Goal: Transaction & Acquisition: Purchase product/service

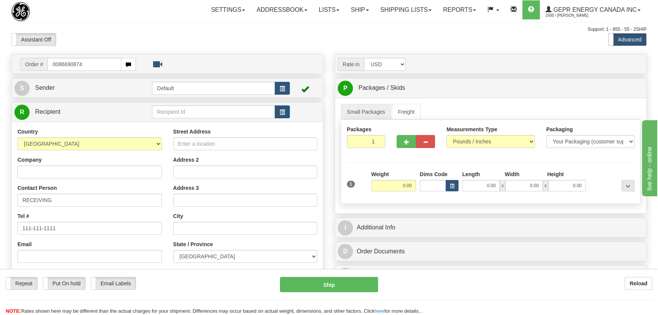
click at [58, 66] on input "0086690874" at bounding box center [84, 64] width 74 height 13
type input "86690874"
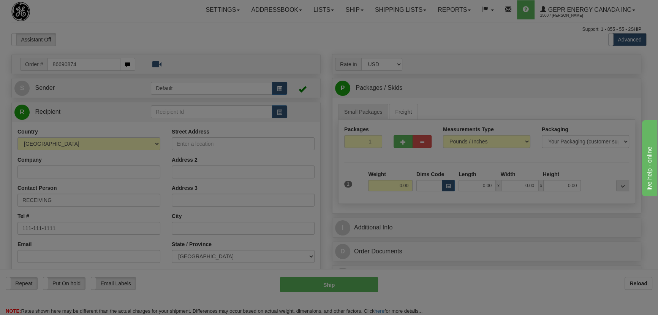
click at [185, 45] on body "Training Course Close Toggle navigation Settings Shipping Preferences New Recip…" at bounding box center [329, 157] width 658 height 315
type input "SOUTH JORDAN"
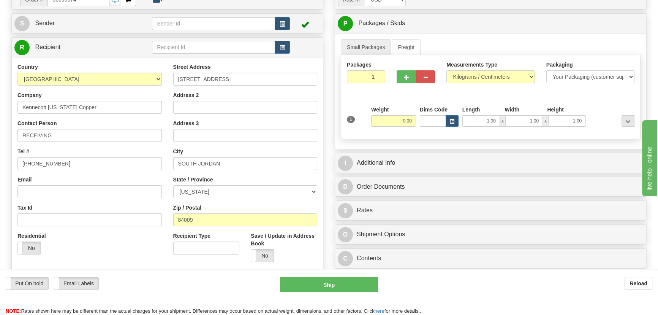
scroll to position [69, 0]
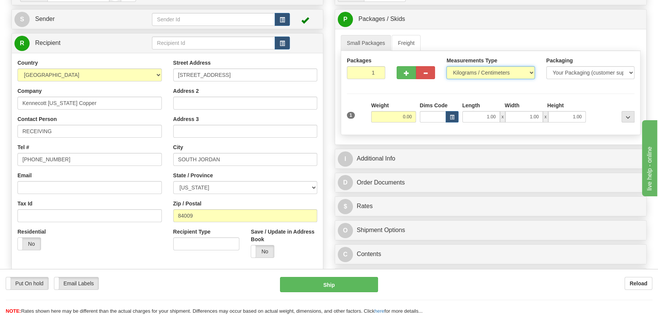
click at [488, 73] on select "Pounds / Inches Kilograms / Centimeters" at bounding box center [490, 72] width 88 height 13
click at [485, 73] on select "Pounds / Inches Kilograms / Centimeters" at bounding box center [490, 72] width 88 height 13
select select "0"
click at [446, 66] on select "Pounds / Inches Kilograms / Centimeters" at bounding box center [490, 72] width 88 height 13
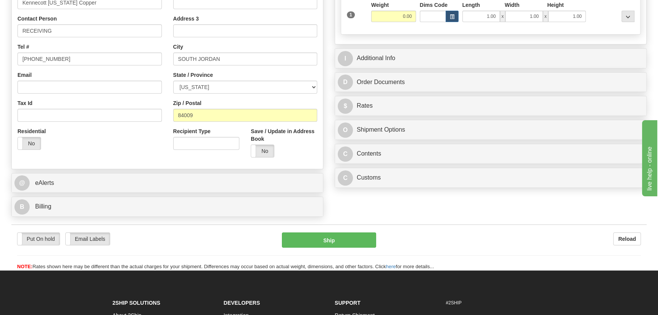
scroll to position [172, 0]
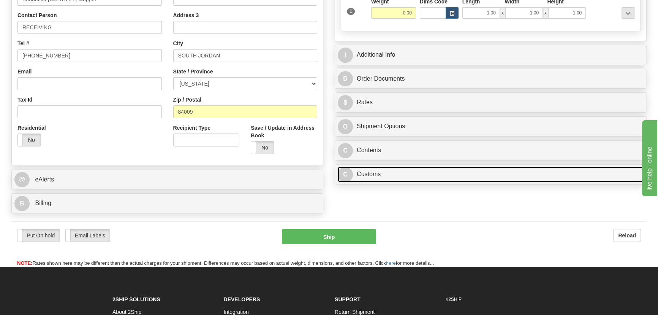
click at [448, 173] on link "C Customs" at bounding box center [491, 174] width 306 height 16
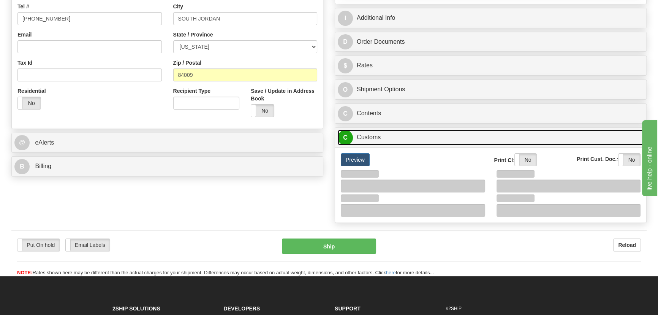
scroll to position [242, 0]
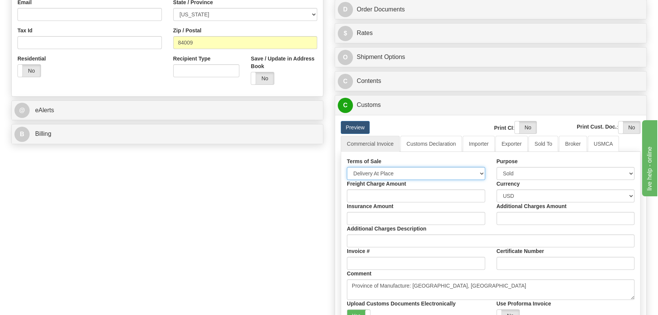
click at [410, 170] on select "Free Carrier Free On Board Ex Works Delivered Duty Unpaid Delivered Duty Paid C…" at bounding box center [416, 173] width 138 height 13
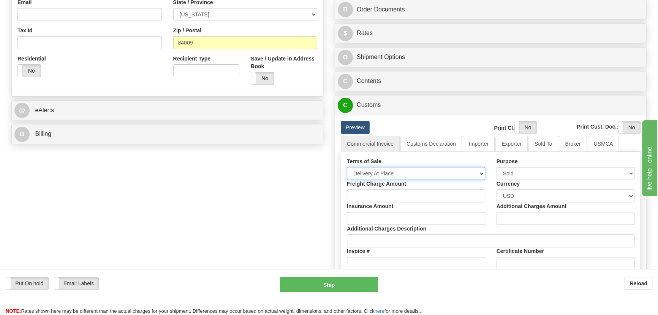
select select "7"
click at [347, 167] on select "Free Carrier Free On Board Ex Works Delivered Duty Unpaid Delivered Duty Paid C…" at bounding box center [416, 173] width 138 height 13
click at [478, 144] on link "Importer" at bounding box center [479, 144] width 32 height 16
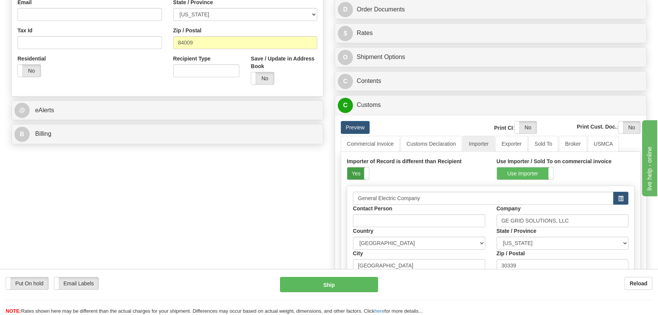
click at [356, 174] on label "Yes" at bounding box center [358, 173] width 22 height 12
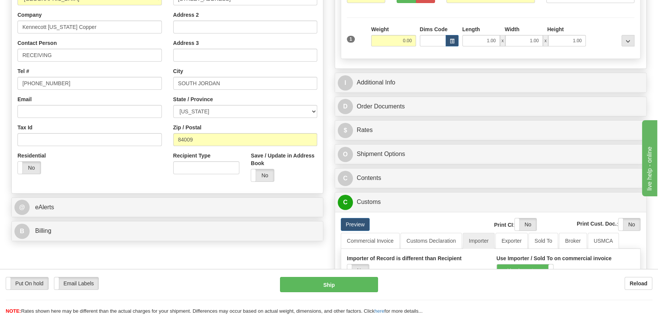
scroll to position [138, 0]
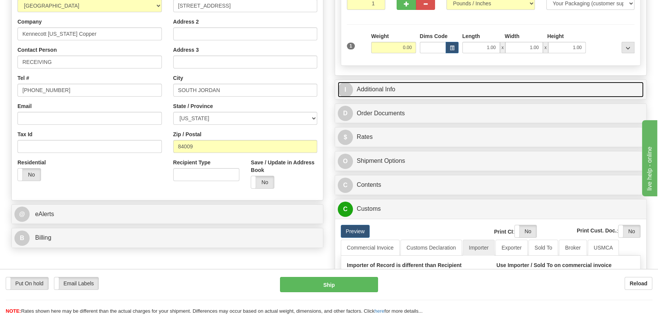
click at [487, 85] on link "I Additional Info" at bounding box center [491, 90] width 306 height 16
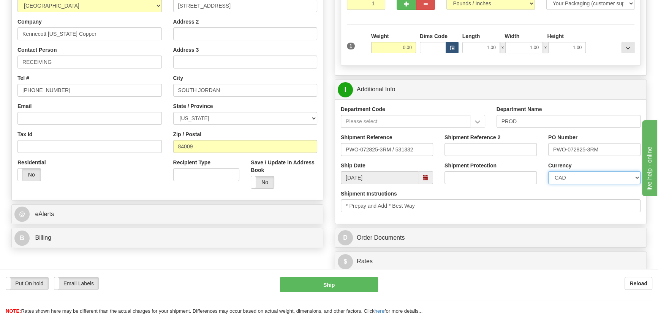
click at [591, 182] on select "CAD USD EUR ZAR [PERSON_NAME] ARN AUD AUS AWG BBD BFR BGN BHD BMD BND BRC BRL C…" at bounding box center [594, 177] width 92 height 13
select select "1"
click at [548, 171] on select "CAD USD EUR ZAR [PERSON_NAME] ARN AUD AUS AWG BBD BFR BGN BHD BMD BND BRC BRL C…" at bounding box center [594, 177] width 92 height 13
click at [477, 153] on input "Shipment Reference 2" at bounding box center [490, 149] width 92 height 13
drag, startPoint x: 485, startPoint y: 147, endPoint x: 437, endPoint y: 143, distance: 48.4
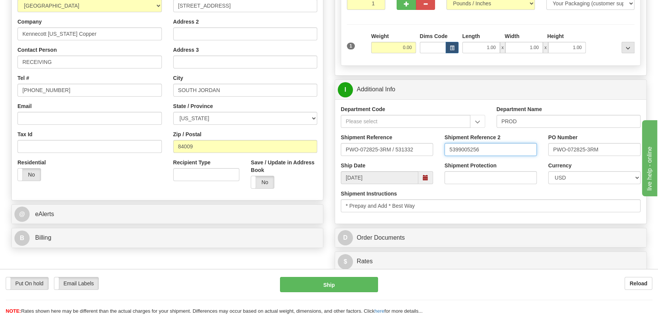
click at [437, 143] on div "Shipment Reference PWO-072825-3RM / 531332 Shipment Reference 2 5399005256 PO N…" at bounding box center [490, 147] width 311 height 28
type input "5399005256"
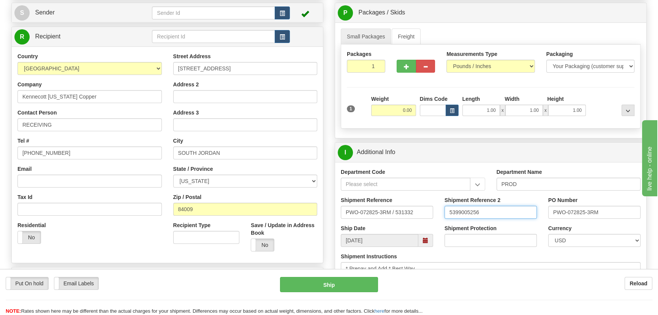
scroll to position [69, 0]
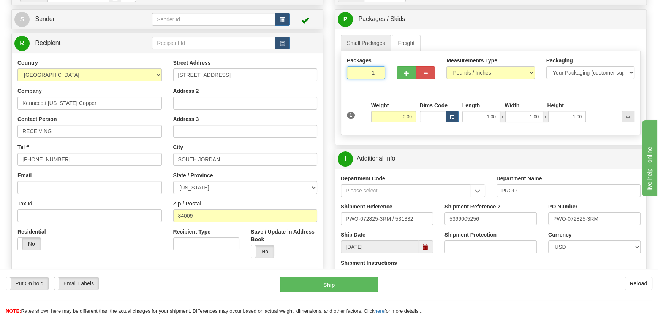
drag, startPoint x: 365, startPoint y: 72, endPoint x: 377, endPoint y: 88, distance: 19.6
click at [381, 83] on div "Packages 1 1" at bounding box center [366, 71] width 50 height 28
type input "5"
click at [405, 122] on div "Packages 5 1 Measurements Type" at bounding box center [491, 93] width 300 height 84
click at [400, 116] on input "0.00" at bounding box center [393, 116] width 45 height 11
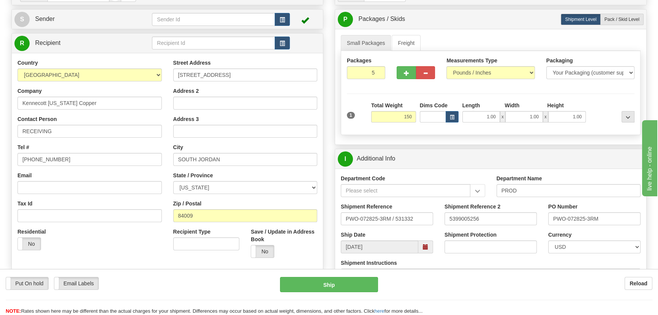
type input "150.00"
click at [600, 95] on div "Packages 5 1 Measurements Type" at bounding box center [491, 93] width 300 height 84
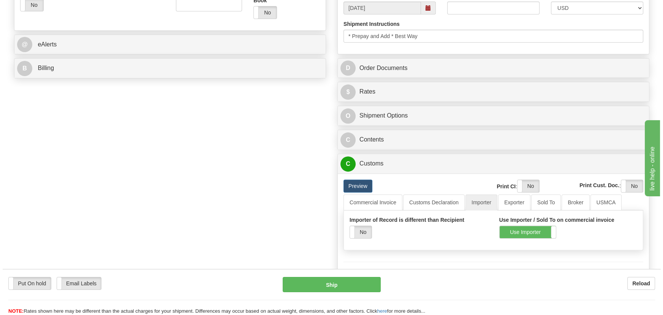
scroll to position [311, 0]
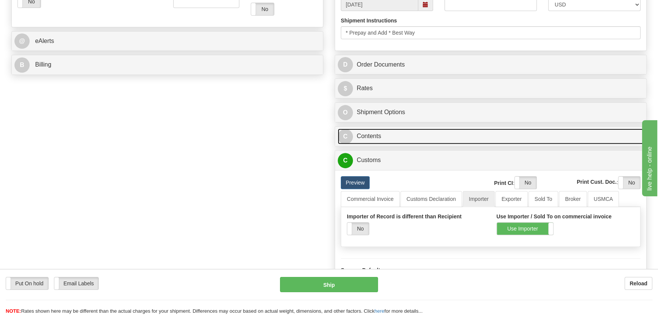
click at [480, 135] on link "C Contents" at bounding box center [491, 136] width 306 height 16
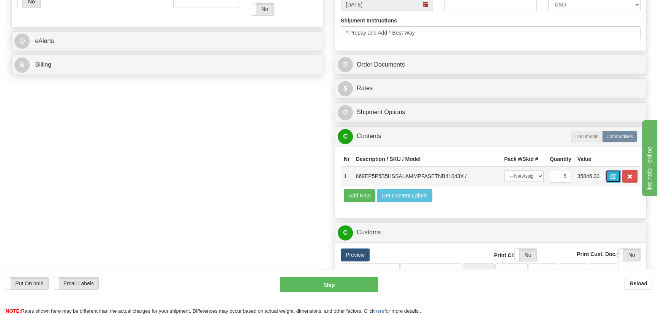
click at [607, 177] on button "button" at bounding box center [612, 175] width 15 height 13
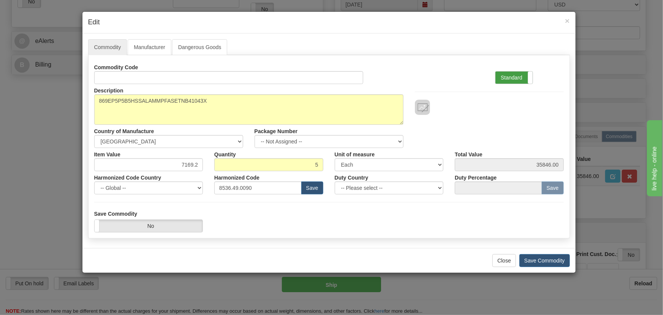
click at [509, 79] on label "Standard" at bounding box center [513, 77] width 37 height 12
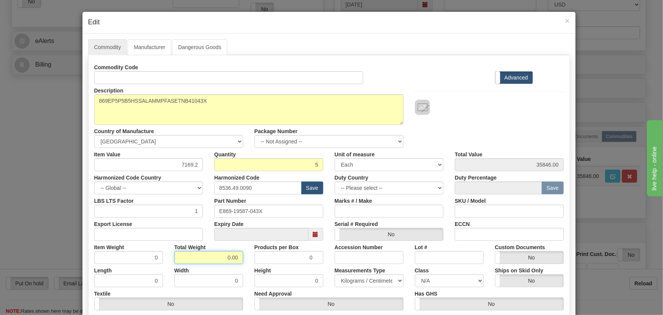
drag, startPoint x: 233, startPoint y: 263, endPoint x: 246, endPoint y: 270, distance: 14.5
click at [246, 270] on div "Commodity Code Standard Advanced Description 869EP5P5B5HSSALAMMPFASETNB41043X C…" at bounding box center [328, 197] width 469 height 272
type input "5"
type input "1.0000"
click at [477, 120] on div "Description 869EP5P5B5HSSALAMMPFASETNB41043X Country of Manufacture -- Unknown …" at bounding box center [329, 116] width 481 height 64
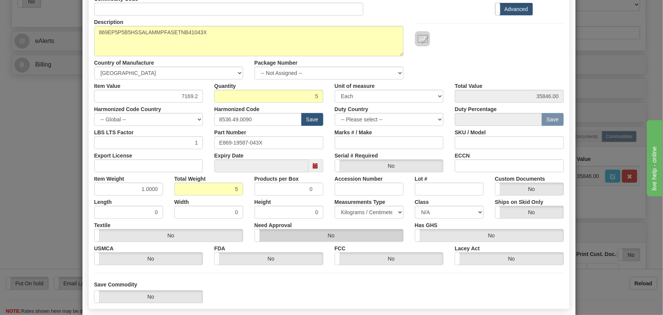
scroll to position [69, 0]
drag, startPoint x: 172, startPoint y: 95, endPoint x: 217, endPoint y: 114, distance: 48.7
click at [219, 114] on div "Commodity Code Standard Advanced Description 869EP5P5B5HSSALAMMPFASETNB41043X C…" at bounding box center [328, 128] width 469 height 272
paste input "5.328,90"
type input "5328.90"
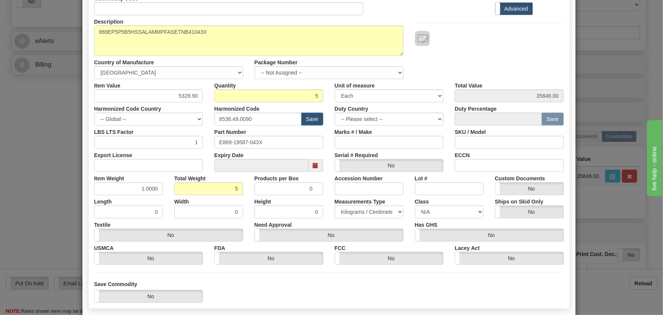
type input "26644.50"
click at [530, 63] on div "Description 869EP5P5B5HSSALAMMPFASETNB41043X Country of Manufacture -- Unknown …" at bounding box center [329, 47] width 481 height 64
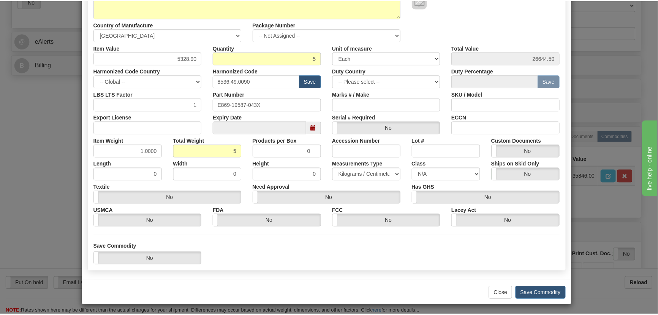
scroll to position [108, 0]
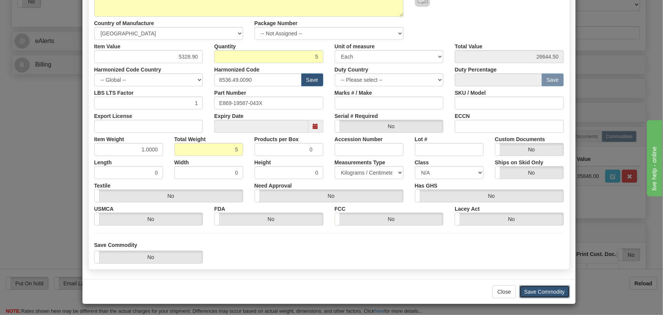
click at [541, 289] on button "Save Commodity" at bounding box center [544, 291] width 51 height 13
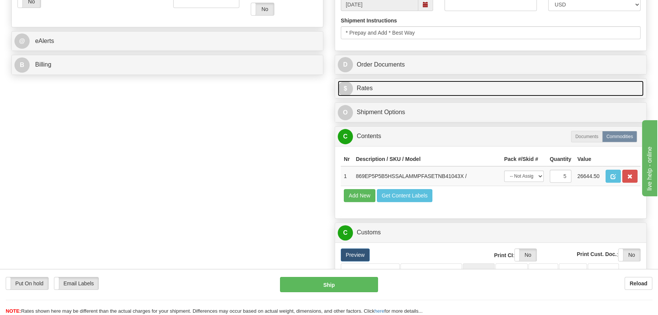
click at [534, 83] on link "$ Rates" at bounding box center [491, 89] width 306 height 16
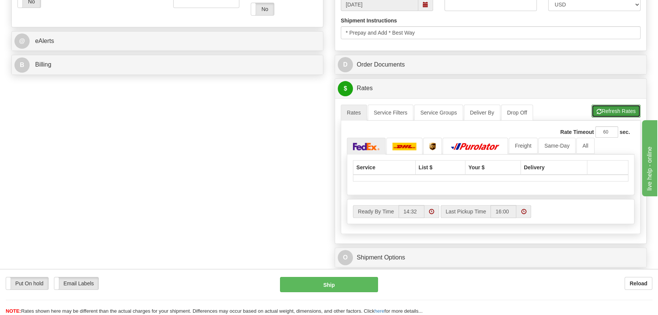
click at [608, 107] on button "Refresh Rates" at bounding box center [615, 110] width 49 height 13
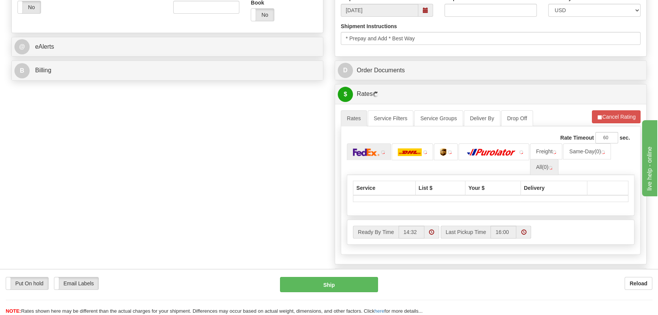
scroll to position [311, 0]
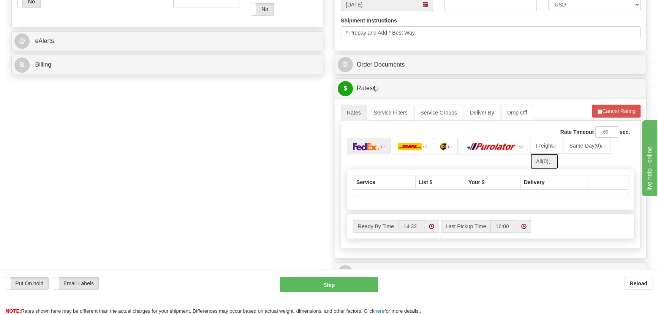
click at [548, 158] on span "(0)" at bounding box center [545, 161] width 6 height 6
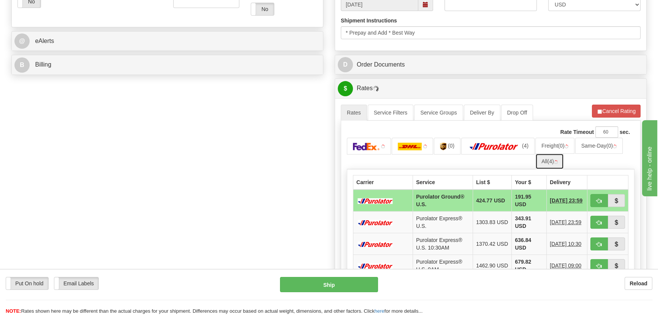
click at [554, 160] on span "(4)" at bounding box center [550, 161] width 6 height 6
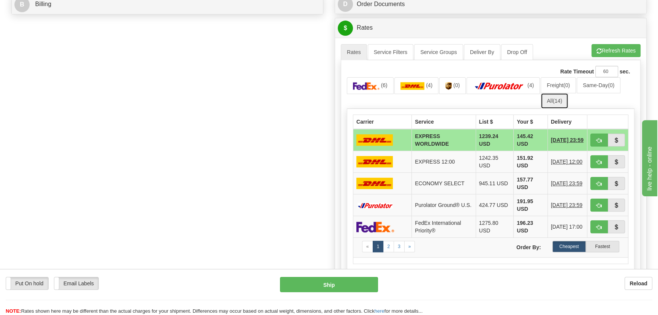
scroll to position [380, 0]
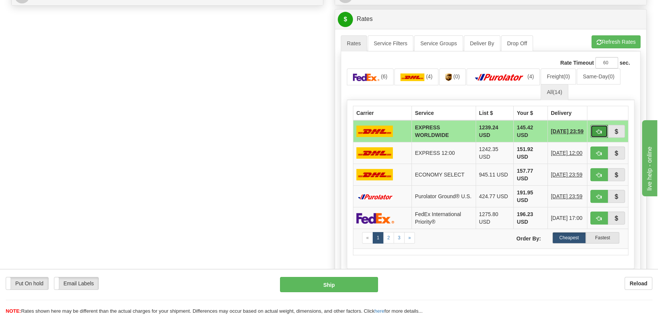
click at [599, 130] on span "button" at bounding box center [598, 131] width 5 height 5
type input "P"
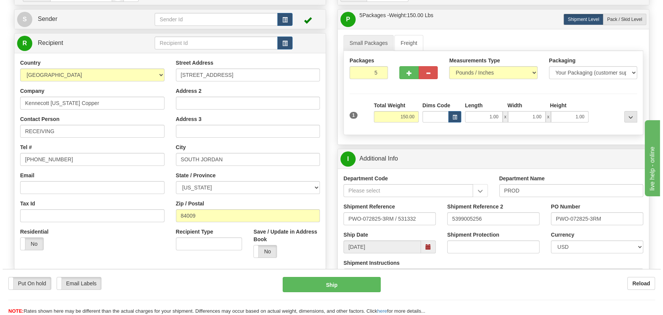
scroll to position [103, 0]
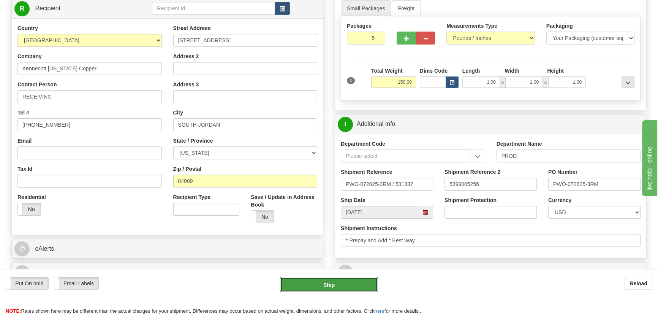
click at [315, 284] on button "Ship" at bounding box center [329, 284] width 98 height 15
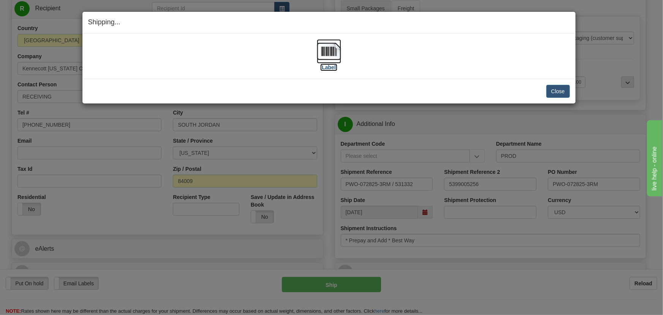
click at [327, 51] on img at bounding box center [329, 51] width 24 height 24
click at [557, 89] on button "Close" at bounding box center [558, 91] width 24 height 13
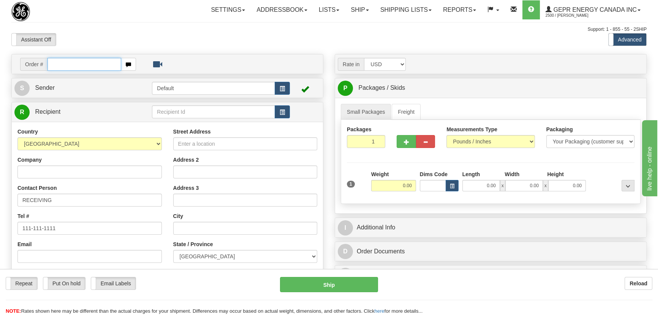
paste input "0086690882"
click at [56, 64] on input "0086690882" at bounding box center [84, 64] width 74 height 13
click at [57, 66] on input "0086690882" at bounding box center [84, 64] width 74 height 13
type input "86690882"
click at [176, 39] on body "Training Course Close Toggle navigation Settings Shipping Preferences New Recip…" at bounding box center [329, 157] width 658 height 315
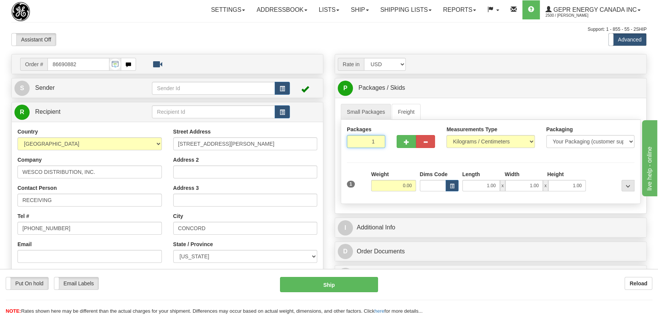
drag, startPoint x: 373, startPoint y: 140, endPoint x: 378, endPoint y: 142, distance: 5.6
click at [378, 142] on input "1" at bounding box center [366, 141] width 38 height 13
drag, startPoint x: 379, startPoint y: 148, endPoint x: 384, endPoint y: 152, distance: 6.3
click at [384, 152] on div "Packages 1 1" at bounding box center [366, 139] width 50 height 28
type input "10"
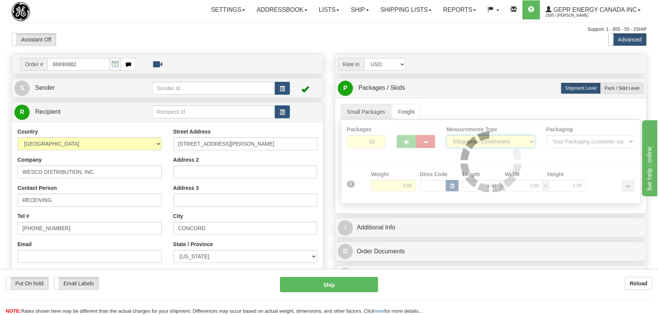
click at [480, 143] on div "Packages 10 1 Measurements Type" at bounding box center [491, 162] width 300 height 84
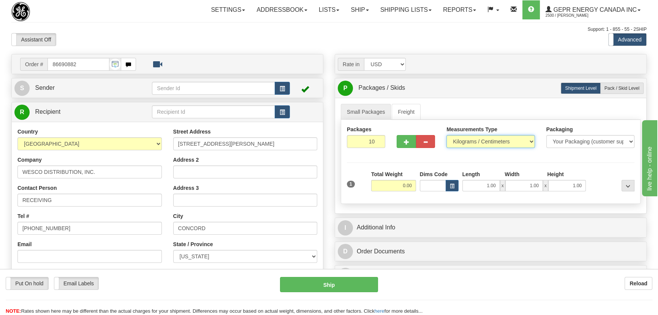
select select "0"
click at [446, 135] on select "Pounds / Inches Kilograms / Centimeters" at bounding box center [490, 141] width 88 height 13
drag, startPoint x: 389, startPoint y: 187, endPoint x: 422, endPoint y: 194, distance: 33.8
click at [421, 194] on div "1 Total Weight 0.00 Dims Code x" at bounding box center [490, 183] width 291 height 27
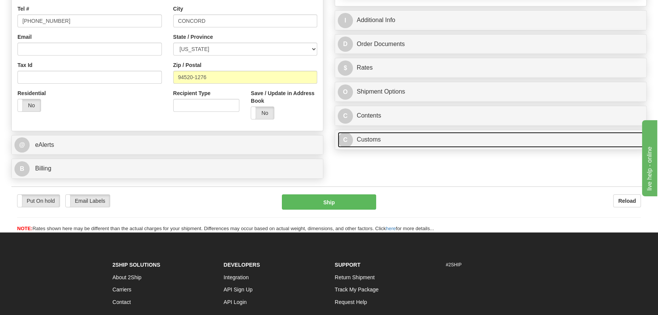
type input "100.00"
click at [442, 139] on link "C Customs" at bounding box center [491, 140] width 306 height 16
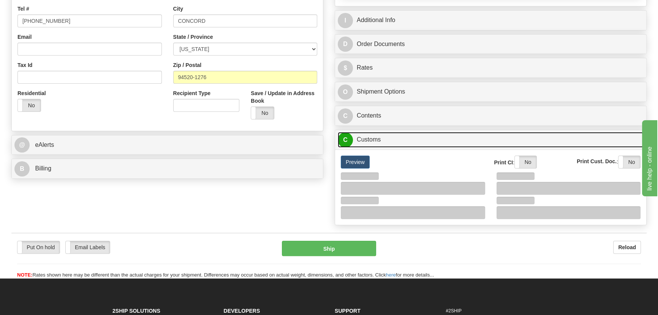
scroll to position [276, 0]
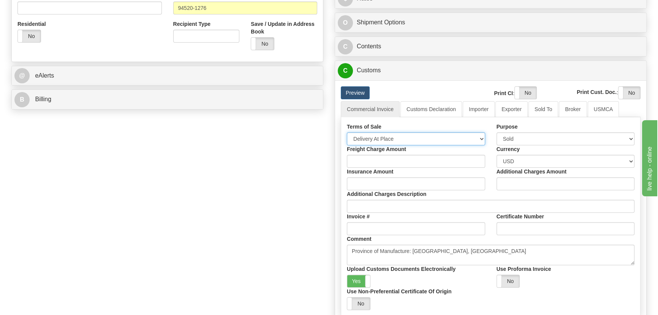
click at [406, 144] on select "Free Carrier Free On Board Ex Works Delivered Duty Unpaid Delivered Duty Paid C…" at bounding box center [416, 138] width 138 height 13
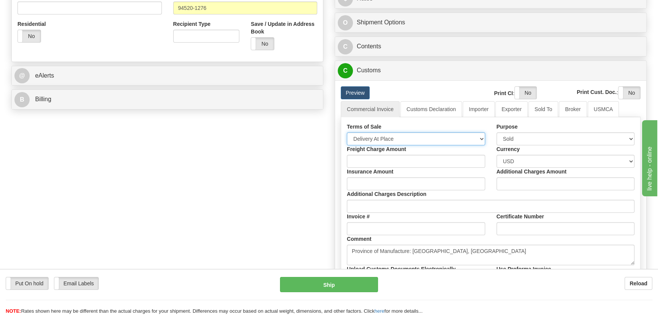
select select "7"
click at [347, 132] on select "Free Carrier Free On Board Ex Works Delivered Duty Unpaid Delivered Duty Paid C…" at bounding box center [416, 138] width 138 height 13
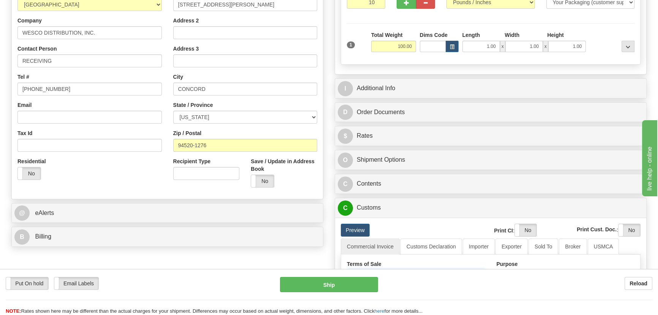
scroll to position [138, 0]
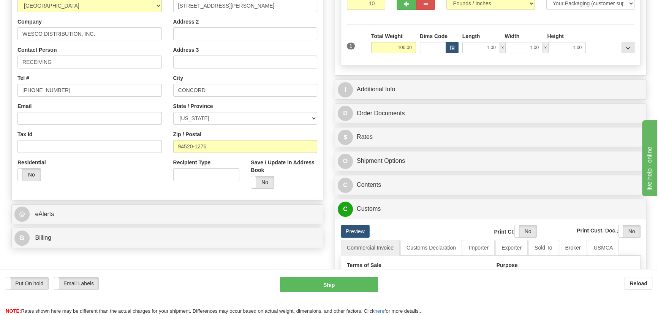
click at [511, 80] on div "I Additional Info" at bounding box center [490, 89] width 311 height 19
click at [535, 99] on div "I Additional Info" at bounding box center [491, 89] width 312 height 20
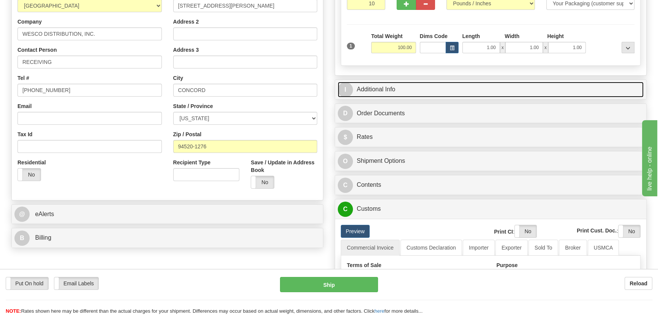
click at [541, 91] on link "I Additional Info" at bounding box center [491, 90] width 306 height 16
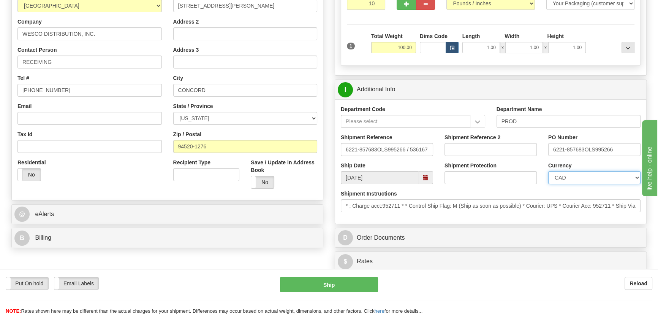
click at [582, 173] on select "CAD USD EUR ZAR [PERSON_NAME] ARN AUD AUS AWG BBD BFR BGN BHD BMD BND BRC BRL C…" at bounding box center [594, 177] width 92 height 13
select select "1"
click at [548, 171] on select "CAD USD EUR ZAR [PERSON_NAME] ARN AUD AUS AWG BBD BFR BGN BHD BMD BND BRC BRL C…" at bounding box center [594, 177] width 92 height 13
click at [484, 142] on div "Shipment Reference 2" at bounding box center [490, 144] width 92 height 22
click at [484, 144] on input "Shipment Reference 2" at bounding box center [490, 149] width 92 height 13
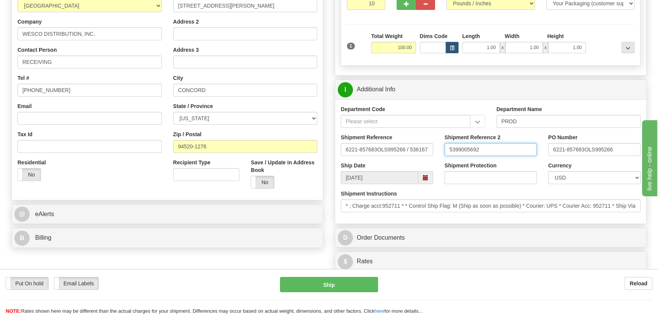
type input "5399005692"
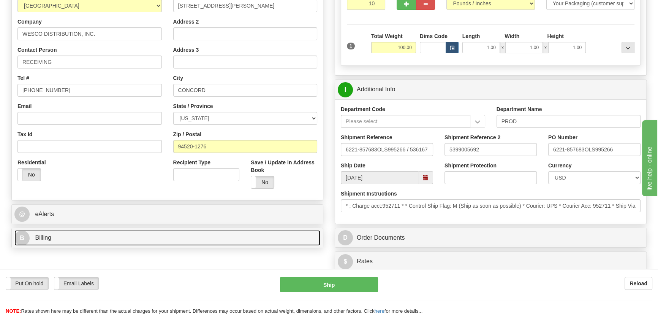
click at [225, 232] on link "B Billing" at bounding box center [167, 238] width 306 height 16
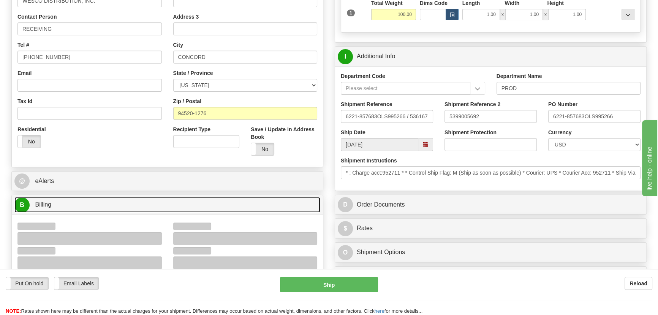
scroll to position [207, 0]
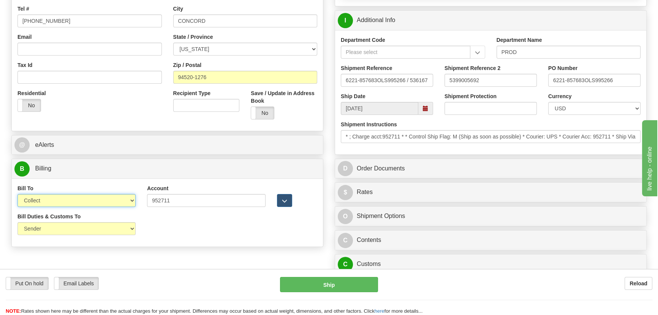
click at [89, 201] on select "Sender Recipient Third Party Collect" at bounding box center [76, 200] width 118 height 13
select select "1"
click at [17, 194] on select "Sender Recipient Third Party Collect" at bounding box center [76, 200] width 118 height 13
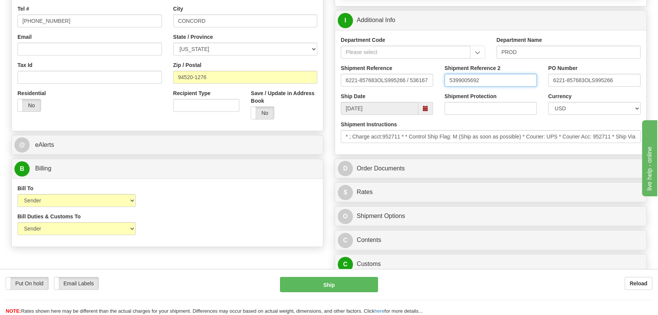
drag, startPoint x: 501, startPoint y: 79, endPoint x: 383, endPoint y: 83, distance: 118.2
click at [378, 78] on div "Shipment Reference 6221-857683OLS995266 / 536167 Shipment Reference 2 539900569…" at bounding box center [490, 78] width 311 height 28
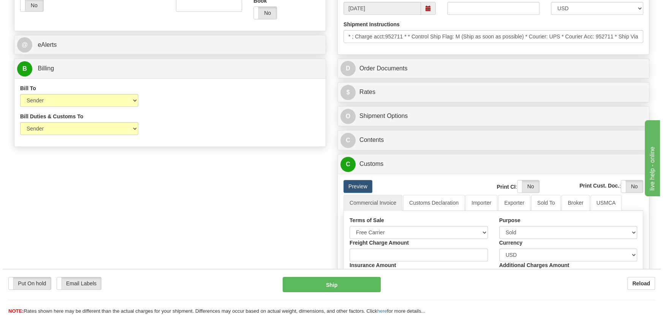
scroll to position [311, 0]
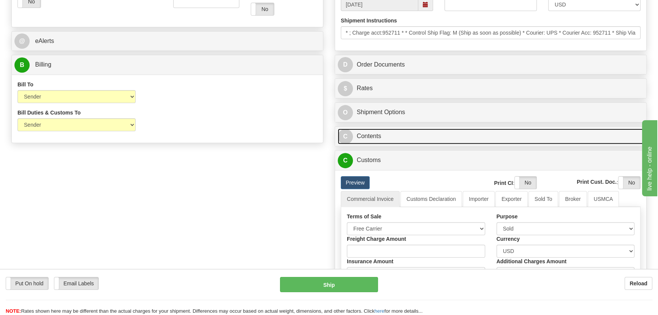
click at [521, 133] on link "C Contents" at bounding box center [491, 136] width 306 height 16
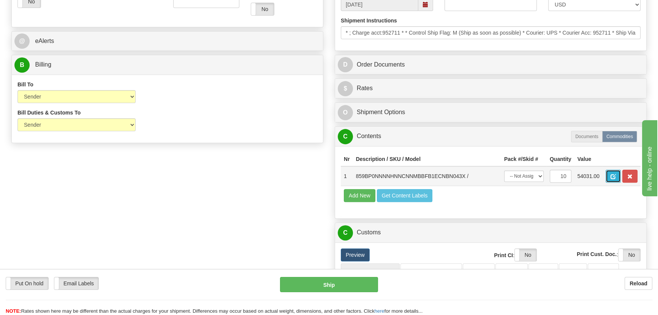
click at [612, 175] on span "button" at bounding box center [612, 176] width 5 height 5
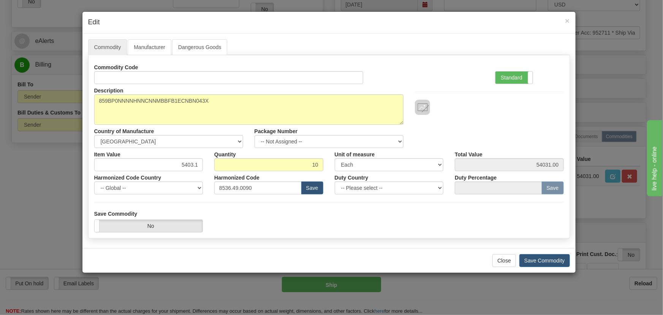
click at [519, 87] on div at bounding box center [489, 99] width 160 height 31
click at [512, 79] on label "Standard" at bounding box center [513, 77] width 37 height 12
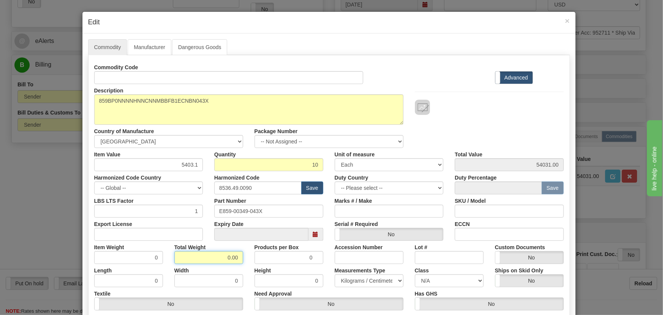
drag, startPoint x: 218, startPoint y: 257, endPoint x: 254, endPoint y: 263, distance: 36.5
click at [253, 263] on div "Commodity Code Standard Advanced Description 859BP0NNNNHNNCNNMBBFB1ECNBN043X Co…" at bounding box center [328, 197] width 469 height 272
type input "10"
type input "1.0000"
click at [453, 126] on div "Description 859BP0NNNNHNNCNNMBBFB1ECNBN043X Country of Manufacture -- Unknown -…" at bounding box center [329, 116] width 481 height 64
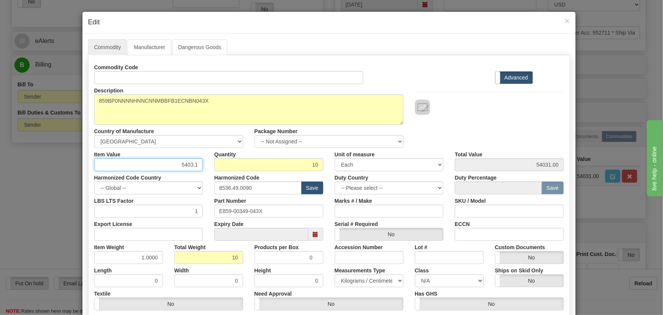
drag, startPoint x: 178, startPoint y: 166, endPoint x: 214, endPoint y: 181, distance: 39.0
click at [214, 179] on div "Commodity Code Standard Advanced Description 859BP0NNNNHNNCNNMBBFB1ECNBN043X Co…" at bounding box center [328, 197] width 469 height 272
paste input "3.465,4"
type input "3465.41"
type input "34654.10"
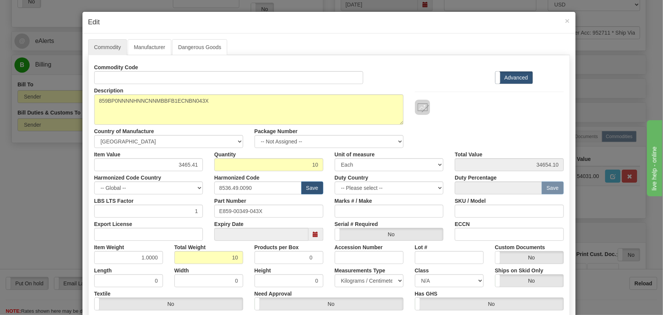
click at [477, 126] on div "Description 859BP0NNNNHNNCNNMBBFB1ECNBN043X Country of Manufacture -- Unknown -…" at bounding box center [329, 116] width 481 height 64
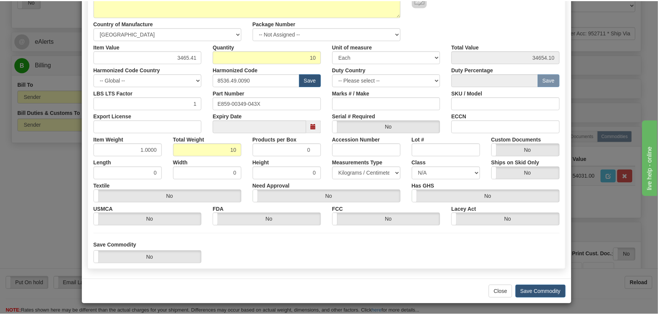
scroll to position [108, 0]
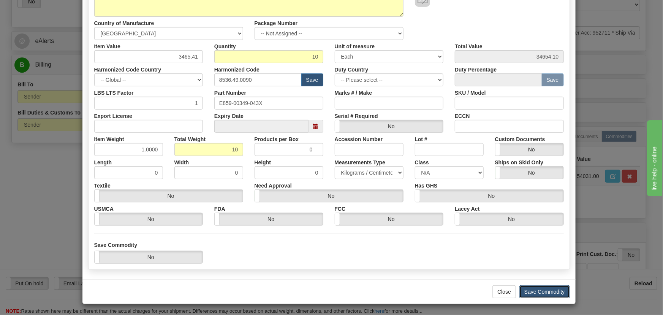
click at [542, 289] on button "Save Commodity" at bounding box center [544, 291] width 51 height 13
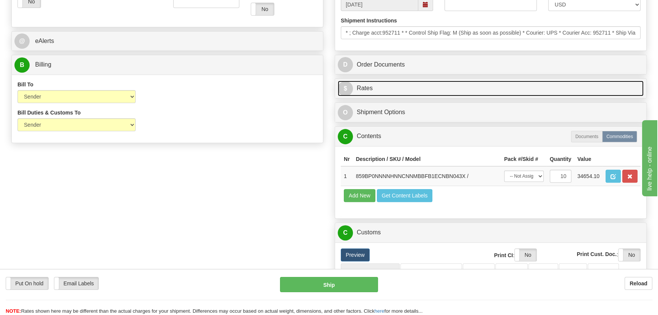
click at [544, 89] on link "$ Rates" at bounding box center [491, 89] width 306 height 16
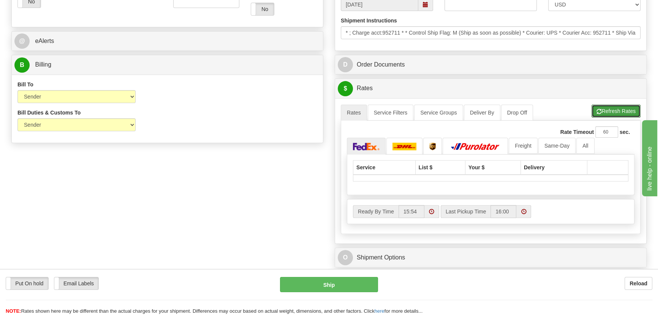
drag, startPoint x: 601, startPoint y: 109, endPoint x: 586, endPoint y: 92, distance: 22.6
click at [601, 109] on button "Refresh Rates" at bounding box center [615, 110] width 49 height 13
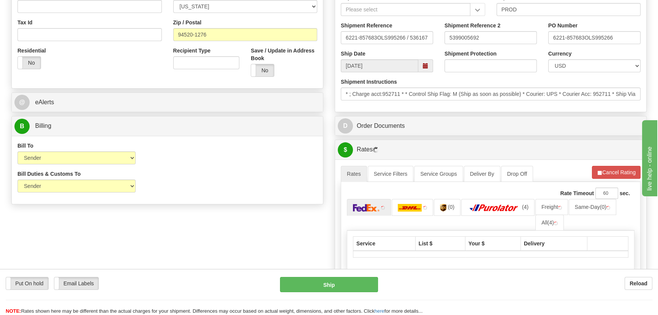
scroll to position [311, 0]
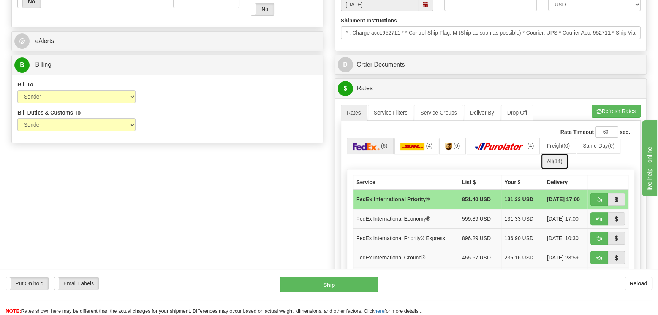
click at [556, 160] on span "(14)" at bounding box center [557, 161] width 9 height 6
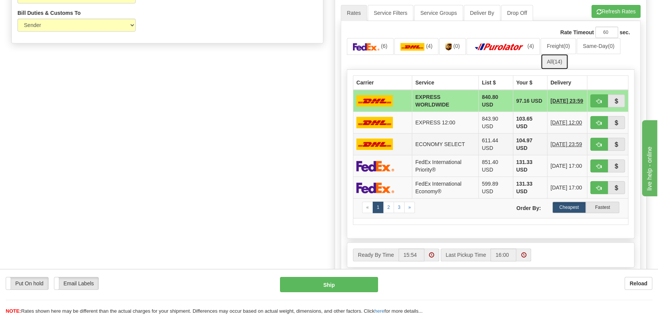
scroll to position [414, 0]
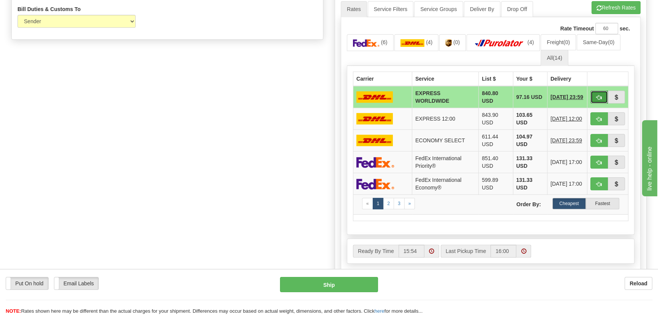
click at [593, 97] on button "button" at bounding box center [598, 96] width 17 height 13
type input "P"
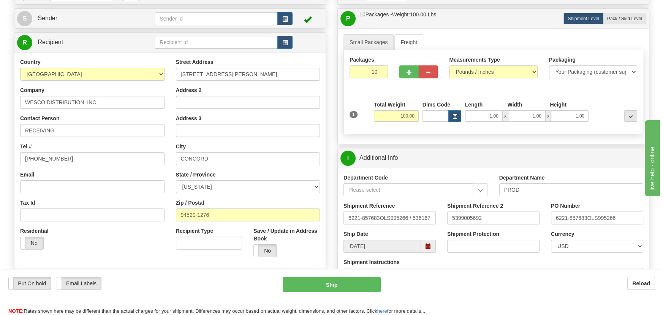
scroll to position [69, 0]
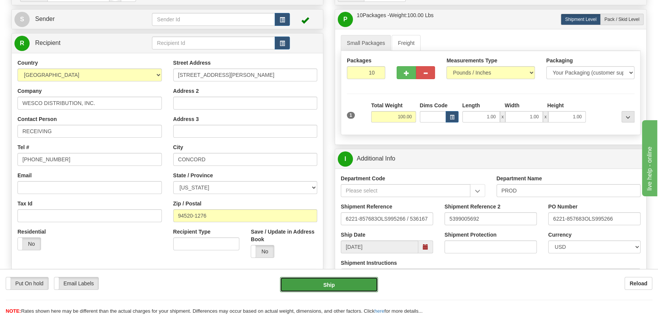
click at [347, 286] on button "Ship" at bounding box center [329, 284] width 98 height 15
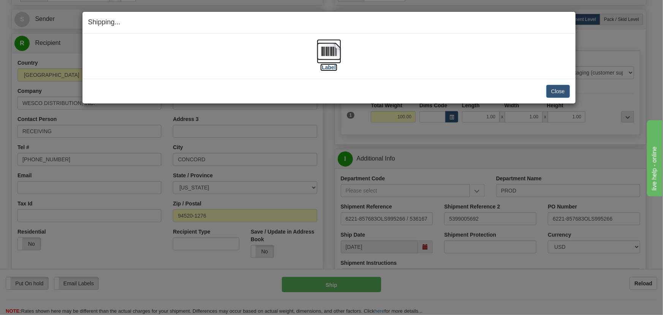
click at [330, 51] on img at bounding box center [329, 51] width 24 height 24
click at [558, 93] on button "Close" at bounding box center [558, 91] width 24 height 13
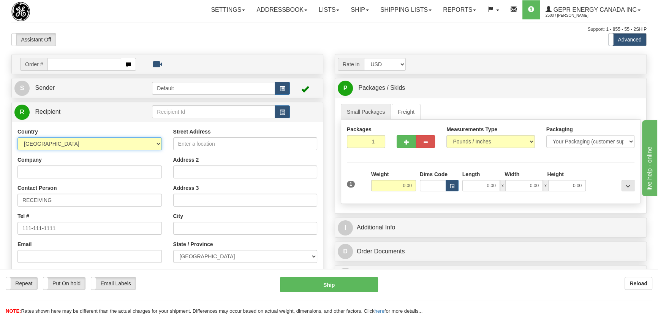
click at [118, 142] on select "AFGHANISTAN ALAND ISLANDS ALBANIA ALGERIA AMERICAN SAMOA ANDORRA ANGOLA ANGUILL…" at bounding box center [89, 143] width 144 height 13
select select "US"
click at [17, 137] on select "AFGHANISTAN ALAND ISLANDS ALBANIA ALGERIA AMERICAN SAMOA ANDORRA ANGOLA ANGUILL…" at bounding box center [89, 143] width 144 height 13
click at [92, 171] on input "Company" at bounding box center [89, 171] width 144 height 13
paste input "PSEG LONG ISLAND LLC"
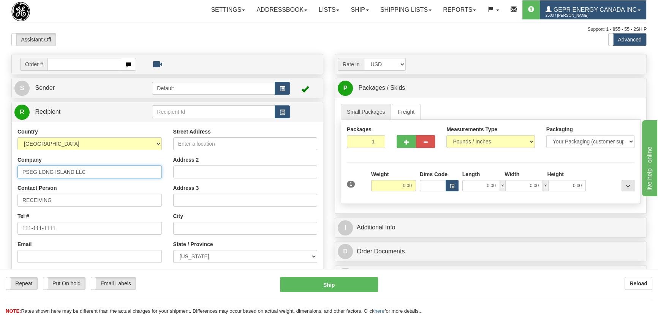
type input "PSEG LONG ISLAND LLC"
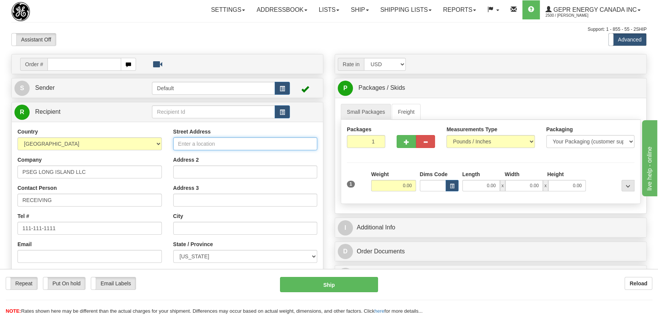
click at [217, 147] on input "Street Address" at bounding box center [245, 143] width 144 height 13
paste input "175 E Old Country Rd"
type input "175 E Old Country Rd"
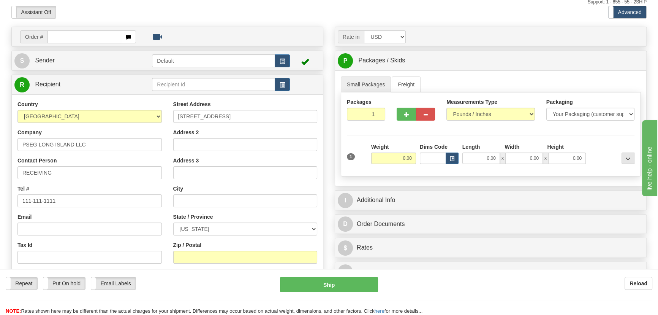
scroll to position [69, 0]
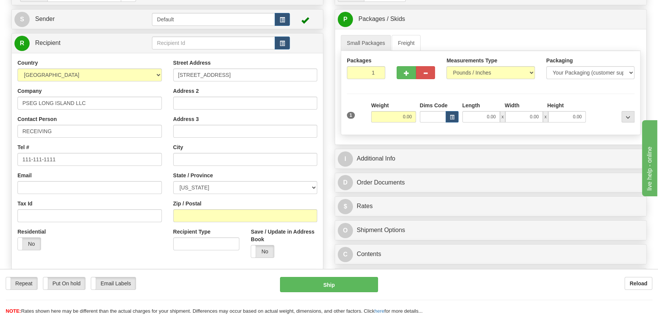
click at [205, 209] on div "Zip / Postal" at bounding box center [245, 210] width 144 height 22
click at [203, 216] on input "Zip / Postal" at bounding box center [245, 215] width 144 height 13
paste input "11801"
type input "11801"
click at [136, 239] on div "Residential Yes No" at bounding box center [90, 242] width 156 height 28
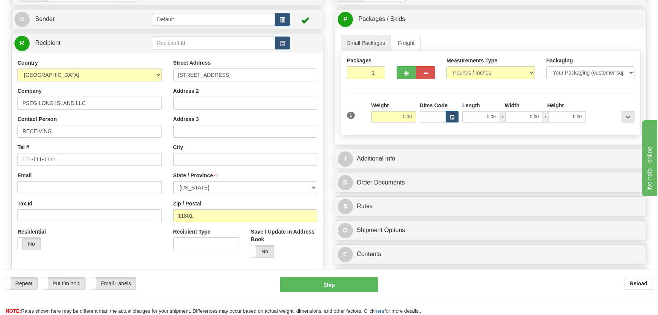
type input "HICKSVILLE"
select select "NY"
click at [474, 72] on select "Pounds / Inches Kilograms / Centimeters" at bounding box center [490, 72] width 88 height 13
click at [477, 71] on select "Pounds / Inches Kilograms / Centimeters" at bounding box center [490, 72] width 88 height 13
drag, startPoint x: 398, startPoint y: 117, endPoint x: 419, endPoint y: 122, distance: 21.8
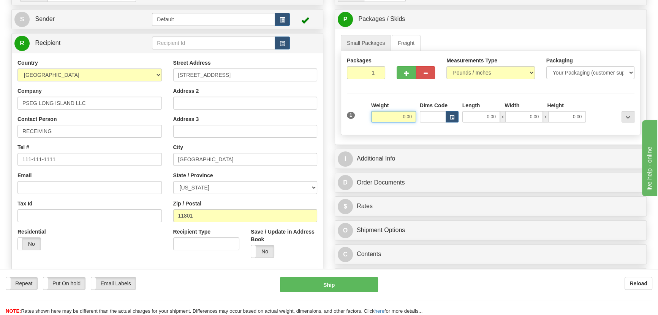
click at [419, 122] on div "1 Weight 0.00 Dims Code 0.00" at bounding box center [490, 114] width 291 height 27
type input "29.00"
click at [572, 90] on div "Packages 1 1 Measurements Type" at bounding box center [491, 93] width 300 height 84
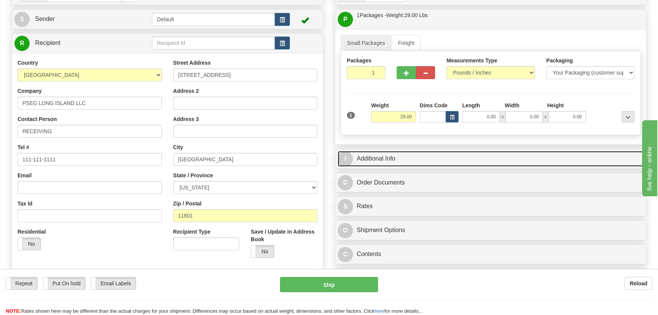
click at [586, 152] on link "I Additional Info" at bounding box center [491, 159] width 306 height 16
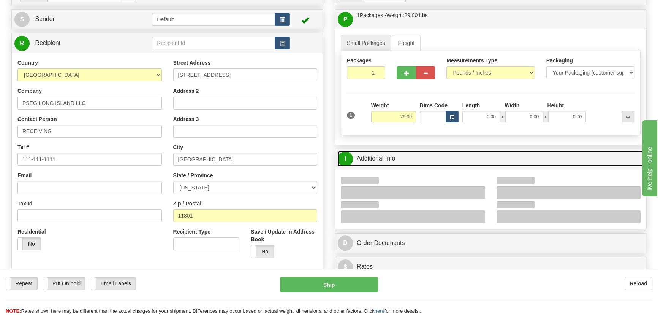
scroll to position [138, 0]
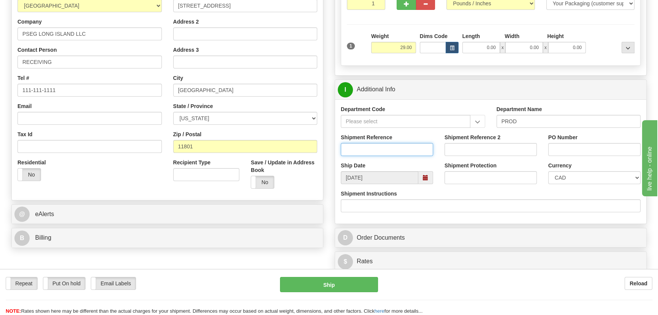
click at [388, 152] on input "Shipment Reference" at bounding box center [387, 149] width 92 height 13
type input "5399003794"
click at [561, 149] on input "PO Number" at bounding box center [594, 149] width 92 height 13
paste input "7000001768"
type input "7000001768"
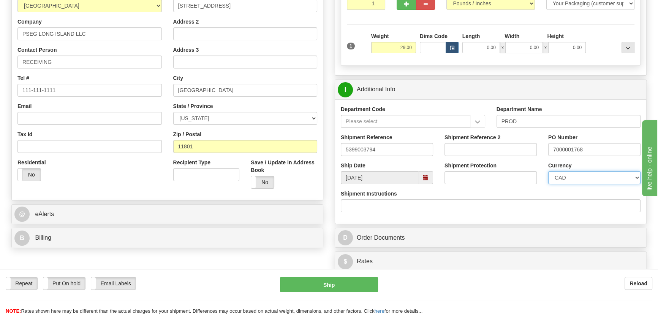
click at [558, 172] on select "CAD USD EUR ZAR [PERSON_NAME] ARN AUD AUS AWG BBD BFR BGN BHD BMD BND BRC BRL C…" at bounding box center [594, 177] width 92 height 13
select select "1"
click at [548, 171] on select "CAD USD EUR ZAR [PERSON_NAME] ARN AUD AUS AWG BBD BFR BGN BHD BMD BND BRC BRL C…" at bounding box center [594, 177] width 92 height 13
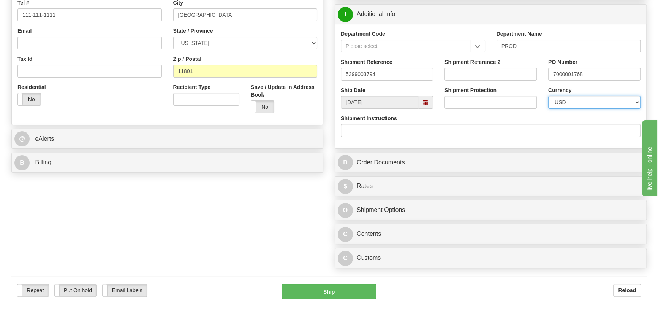
scroll to position [242, 0]
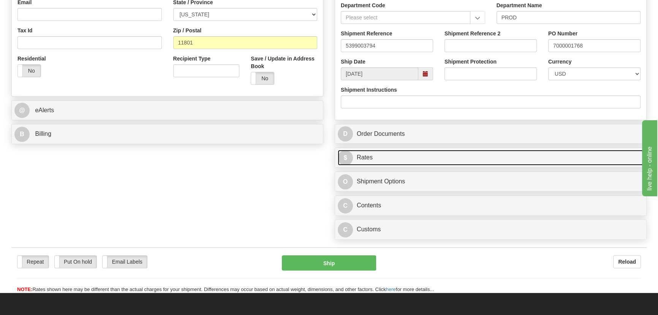
click at [488, 154] on link "$ Rates" at bounding box center [491, 158] width 306 height 16
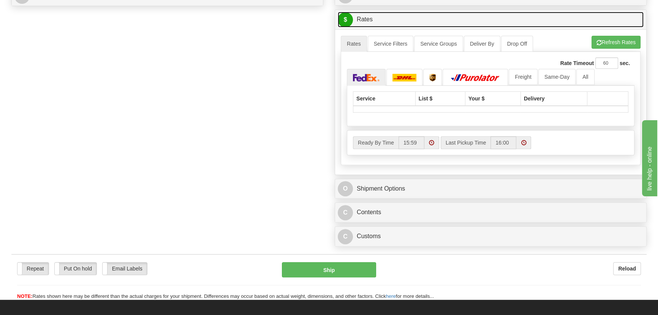
scroll to position [380, 0]
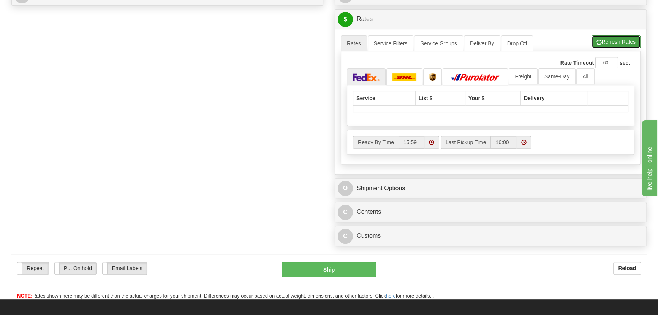
click at [617, 41] on button "Refresh Rates" at bounding box center [615, 41] width 49 height 13
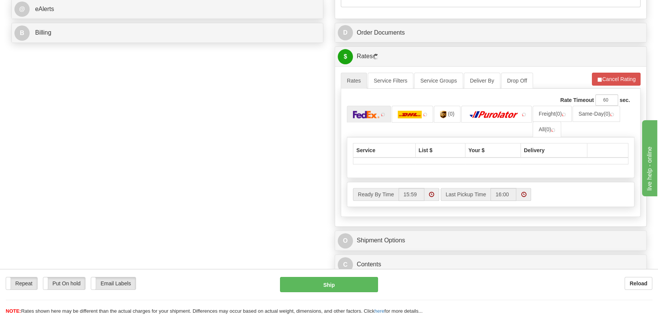
scroll to position [345, 0]
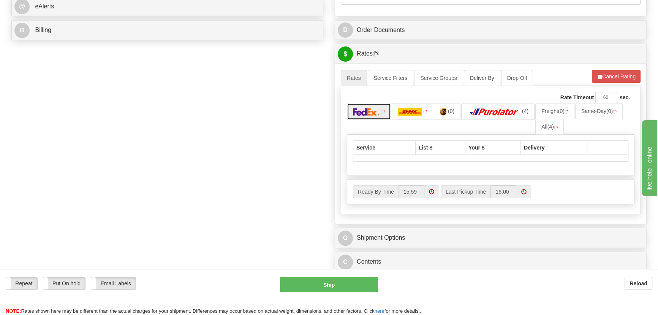
click at [372, 112] on img at bounding box center [366, 112] width 27 height 8
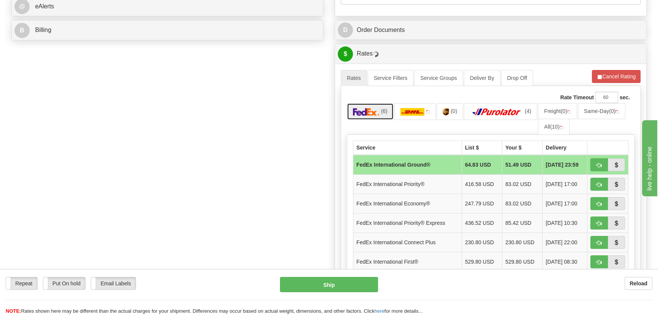
scroll to position [414, 0]
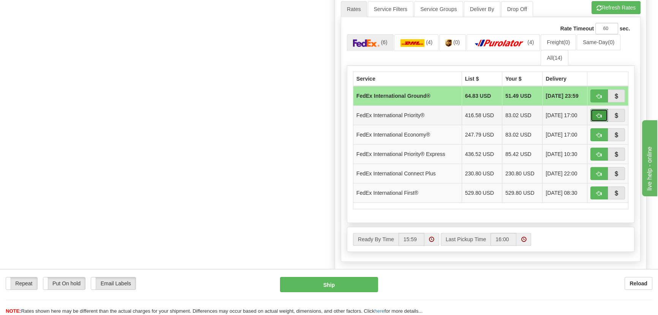
click at [597, 114] on span "button" at bounding box center [598, 115] width 5 height 5
type input "01"
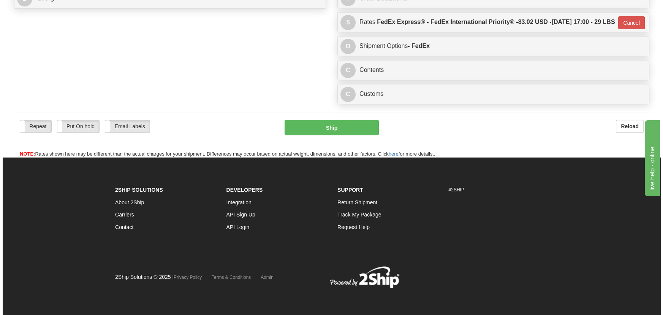
scroll to position [392, 0]
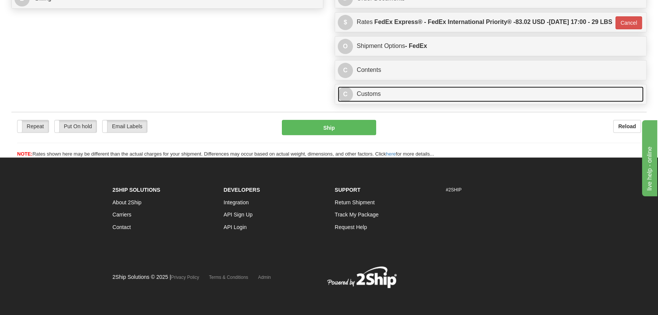
click at [409, 88] on link "C Customs" at bounding box center [491, 94] width 306 height 16
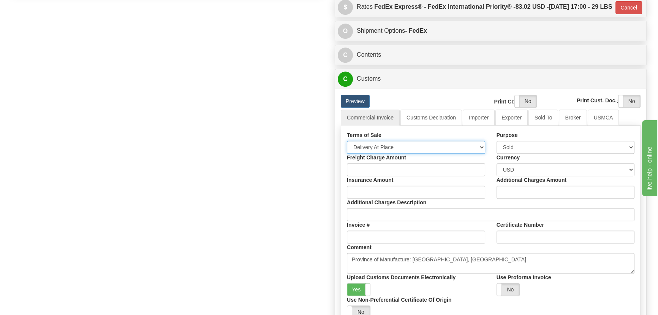
click at [397, 153] on select "Free Carrier Free On Board Ex Works Delivered Duty Unpaid Delivered Duty Paid C…" at bounding box center [416, 147] width 138 height 13
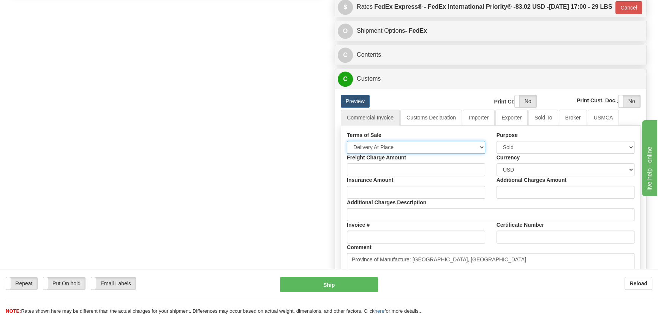
select select "7"
click at [347, 153] on select "Free Carrier Free On Board Ex Works Delivered Duty Unpaid Delivered Duty Paid C…" at bounding box center [416, 147] width 138 height 13
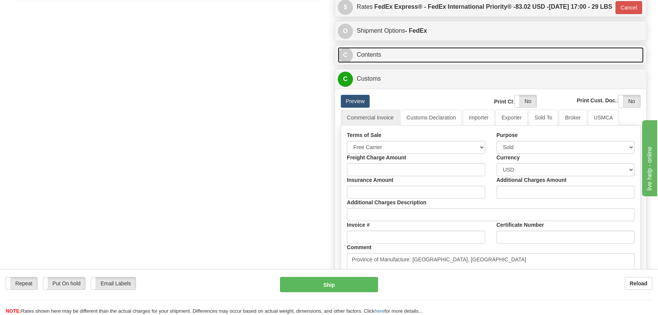
click at [461, 63] on link "C Contents" at bounding box center [491, 55] width 306 height 16
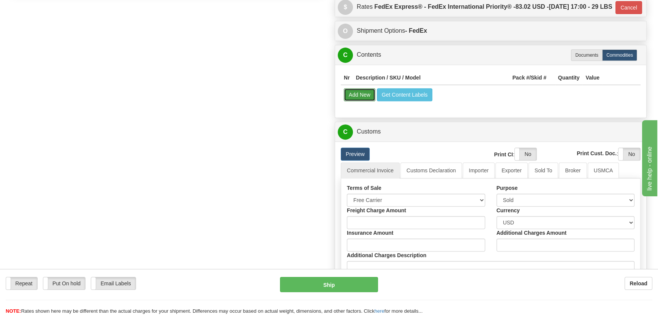
click at [367, 101] on button "Add New" at bounding box center [360, 94] width 32 height 13
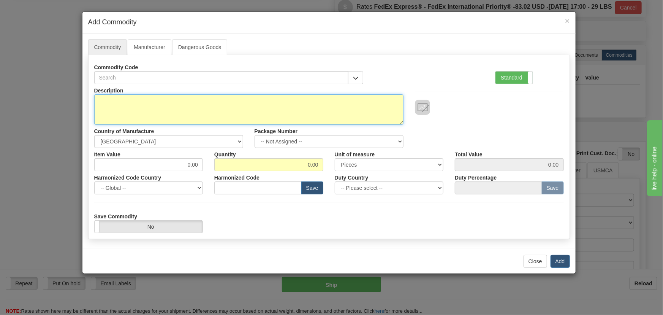
click at [295, 99] on textarea "Description" at bounding box center [248, 109] width 309 height 30
paste textarea "E86431-83"
type textarea "E86431-83"
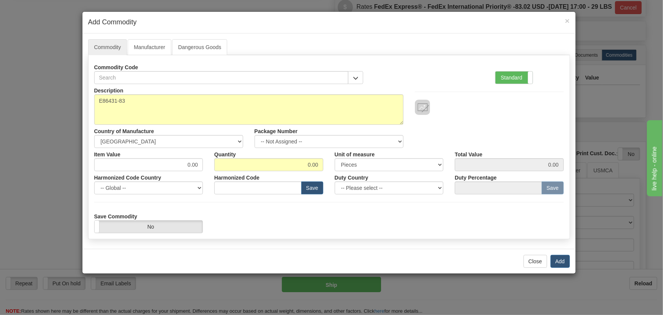
drag, startPoint x: 522, startPoint y: 74, endPoint x: 349, endPoint y: 124, distance: 180.5
click at [522, 75] on label "Standard" at bounding box center [513, 77] width 37 height 12
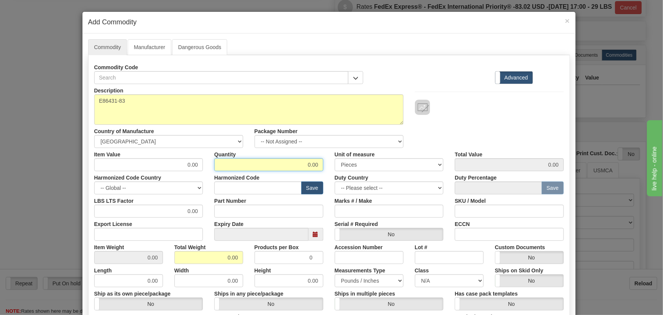
drag, startPoint x: 300, startPoint y: 164, endPoint x: 319, endPoint y: 172, distance: 20.8
click at [333, 173] on div "Description E86431-83 Country of Manufacture -- Unknown -- AFGHANISTAN ALAND IS…" at bounding box center [328, 251] width 469 height 334
type input "10"
drag, startPoint x: 220, startPoint y: 256, endPoint x: 241, endPoint y: 262, distance: 22.1
click at [241, 262] on div "Total Weight 0.00" at bounding box center [209, 251] width 80 height 23
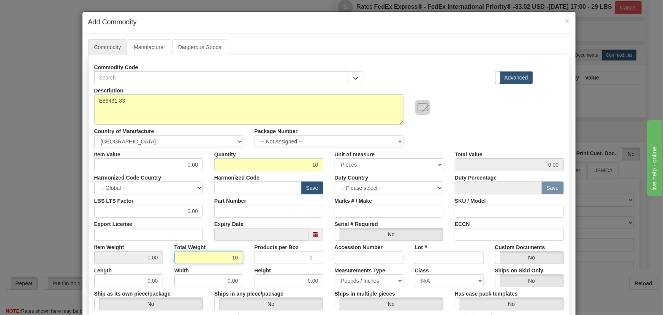
type input ".10"
type input "0.0100"
drag, startPoint x: 181, startPoint y: 166, endPoint x: 208, endPoint y: 171, distance: 27.3
click at [208, 171] on div "Description E86431-83 Country of Manufacture -- Unknown -- AFGHANISTAN ALAND IS…" at bounding box center [328, 251] width 469 height 334
paste input "225,05"
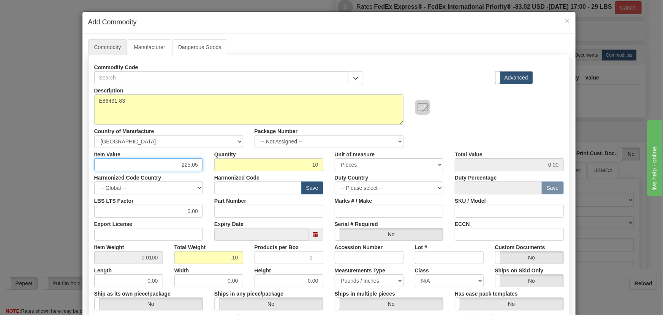
click at [190, 165] on input "225,05" at bounding box center [148, 164] width 109 height 13
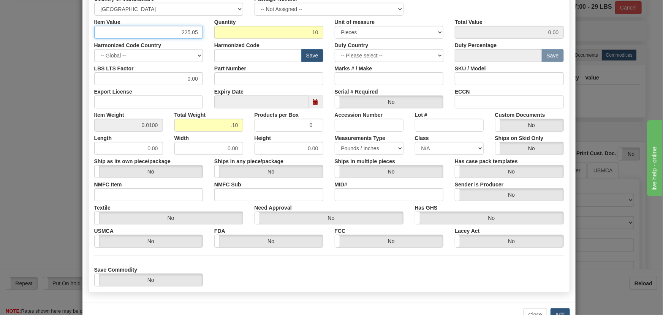
scroll to position [138, 0]
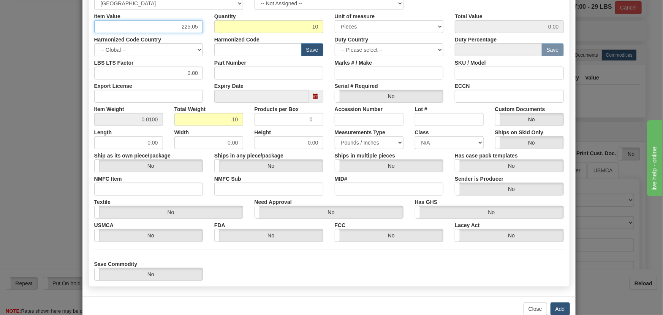
type input "225.05"
type input "2250.50"
click at [555, 306] on button "Add" at bounding box center [559, 308] width 19 height 13
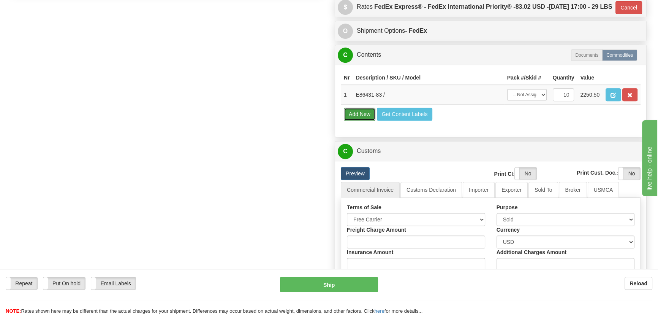
click at [363, 120] on button "Add New" at bounding box center [360, 113] width 32 height 13
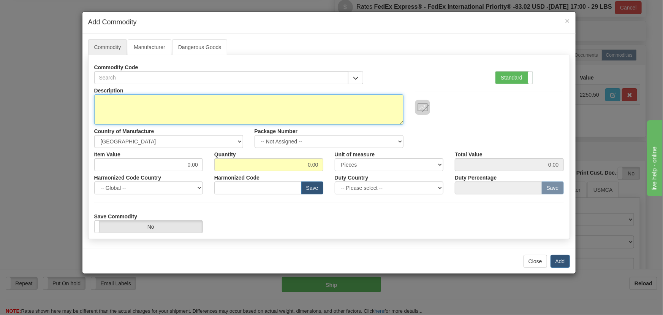
click at [334, 107] on textarea "Description" at bounding box center [248, 109] width 309 height 30
paste textarea "EB86485-02"
type textarea "EB86485-02"
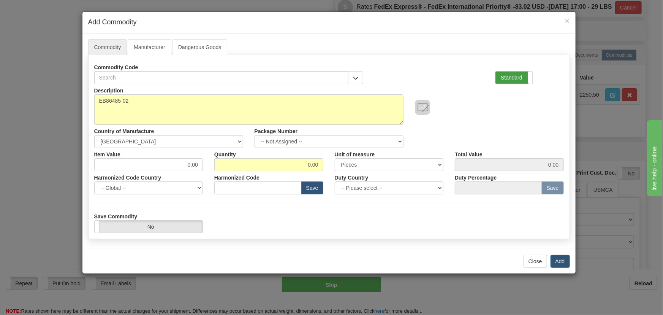
drag, startPoint x: 520, startPoint y: 79, endPoint x: 338, endPoint y: 152, distance: 196.4
click at [520, 79] on label "Standard" at bounding box center [513, 77] width 37 height 12
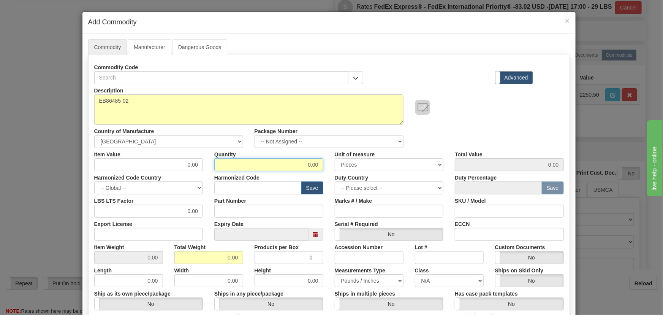
drag, startPoint x: 308, startPoint y: 165, endPoint x: 323, endPoint y: 171, distance: 16.6
click at [323, 171] on div "Description EB86485-02 Country of Manufacture -- Unknown -- AFGHANISTAN ALAND I…" at bounding box center [328, 251] width 469 height 334
type input "8"
drag, startPoint x: 223, startPoint y: 256, endPoint x: 241, endPoint y: 260, distance: 18.3
click at [243, 262] on div "Total Weight 0.00" at bounding box center [209, 251] width 80 height 23
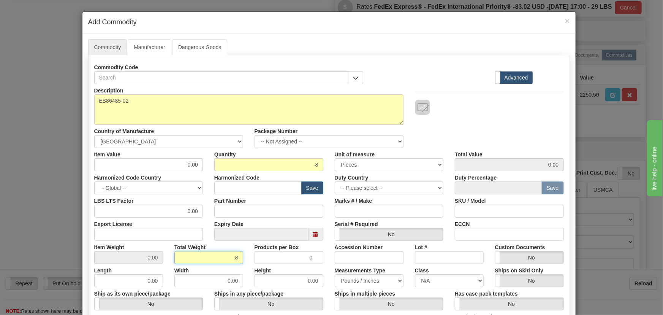
type input ".8"
type input "0.1000"
drag, startPoint x: 184, startPoint y: 165, endPoint x: 209, endPoint y: 173, distance: 26.8
click at [209, 173] on div "Description EB86485-02 Country of Manufacture -- Unknown -- AFGHANISTAN ALAND I…" at bounding box center [328, 251] width 469 height 334
paste input "1.098,48"
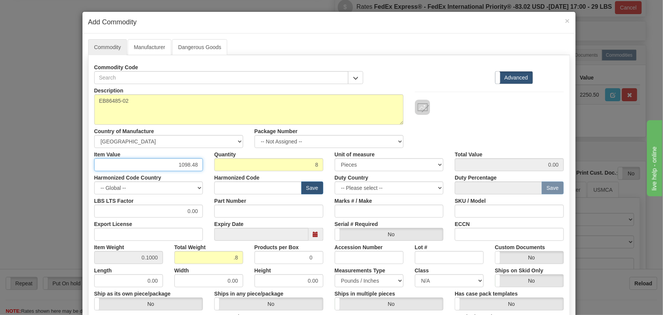
type input "1098.48"
type input "8787.84"
click at [509, 131] on div "Description EB86485-02 Country of Manufacture -- Unknown -- AFGHANISTAN ALAND I…" at bounding box center [329, 116] width 481 height 64
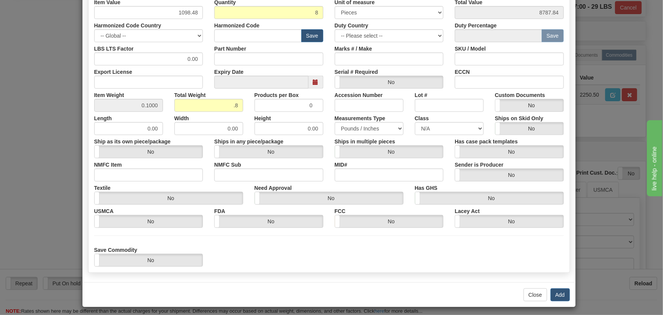
scroll to position [155, 0]
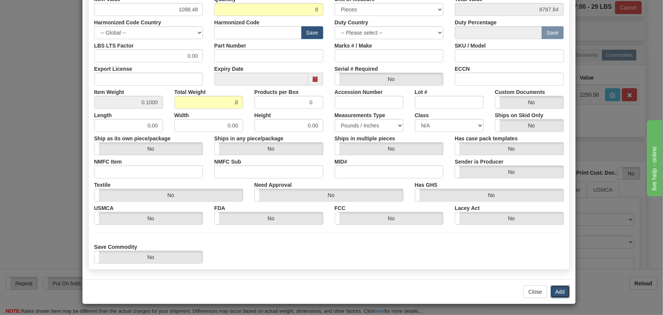
click at [558, 289] on button "Add" at bounding box center [559, 291] width 19 height 13
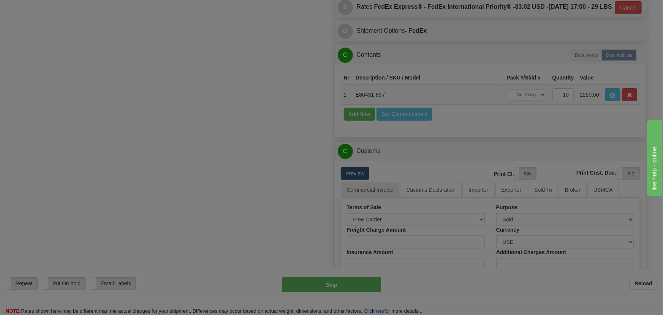
scroll to position [0, 0]
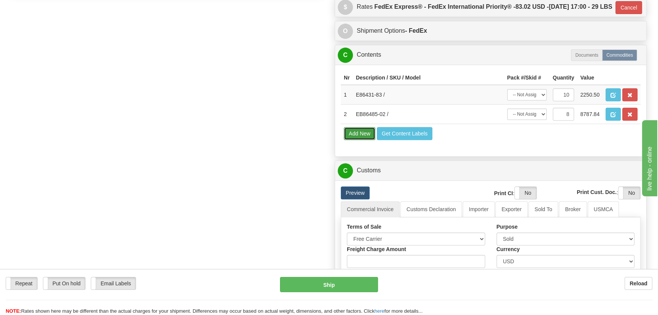
click at [367, 140] on button "Add New" at bounding box center [360, 133] width 32 height 13
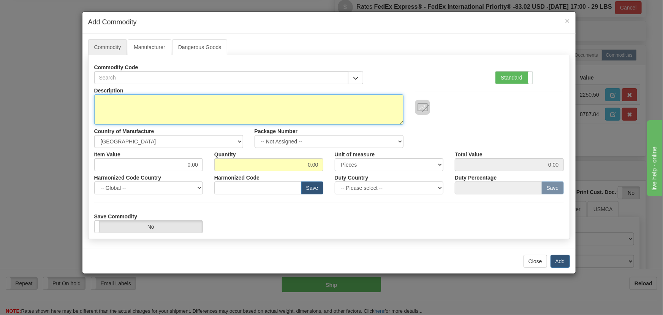
click at [206, 101] on textarea "Description" at bounding box center [248, 109] width 309 height 30
paste textarea "E35-86430-79"
type textarea "E35-86430-79"
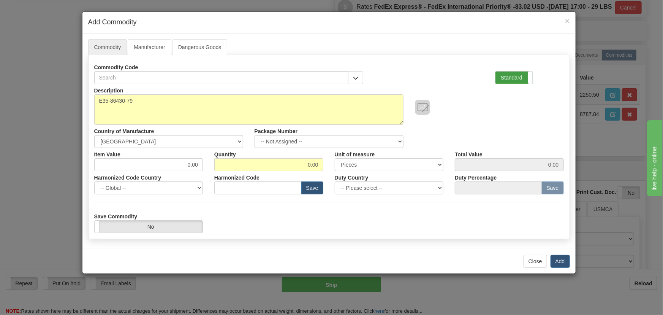
click at [520, 76] on label "Standard" at bounding box center [513, 77] width 37 height 12
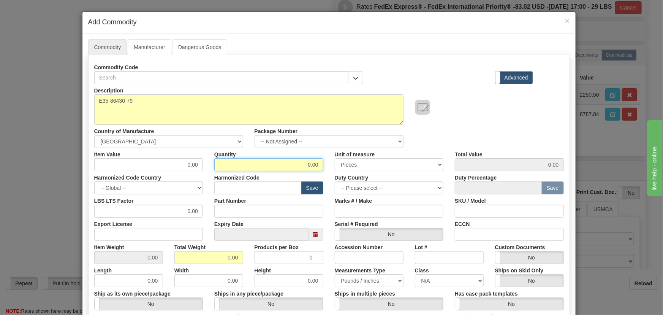
drag, startPoint x: 299, startPoint y: 164, endPoint x: 330, endPoint y: 168, distance: 32.1
click at [330, 168] on div "Item Value 0.00 Quantity 0.00 Unit of measure 3 Thousand Square Inches Adjustme…" at bounding box center [329, 159] width 481 height 23
type input "24"
drag, startPoint x: 217, startPoint y: 259, endPoint x: 244, endPoint y: 263, distance: 27.3
click at [245, 264] on div "Description E35-86430-79 Country of Manufacture -- Unknown -- AFGHANISTAN ALAND…" at bounding box center [328, 251] width 469 height 334
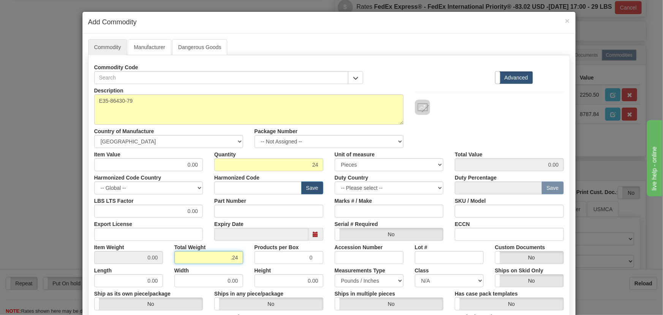
type input ".24"
type input "0.0100"
drag, startPoint x: 180, startPoint y: 172, endPoint x: 198, endPoint y: 173, distance: 17.9
click at [198, 173] on div "Harmonized Code Country -- Global -- AFGHANISTAN ALAND ISLANDS ALBANIA ALGERIA …" at bounding box center [149, 182] width 120 height 23
drag, startPoint x: 190, startPoint y: 165, endPoint x: 205, endPoint y: 173, distance: 16.3
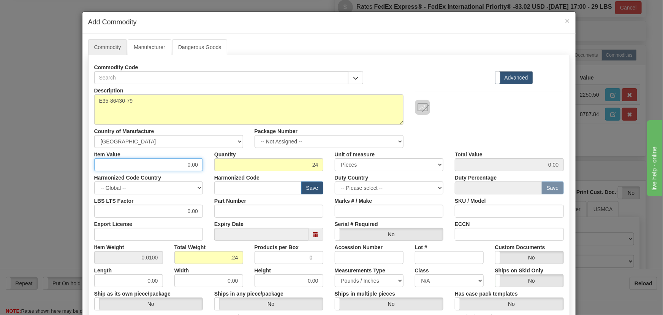
click at [205, 173] on div "Description E35-86430-79 Country of Manufacture -- Unknown -- AFGHANISTAN ALAND…" at bounding box center [328, 251] width 469 height 334
drag, startPoint x: 182, startPoint y: 166, endPoint x: 203, endPoint y: 174, distance: 22.9
click at [203, 174] on div "Description E35-86430-79 Country of Manufacture -- Unknown -- AFGHANISTAN ALAND…" at bounding box center [328, 251] width 469 height 334
paste input "321,8"
type input "321.80"
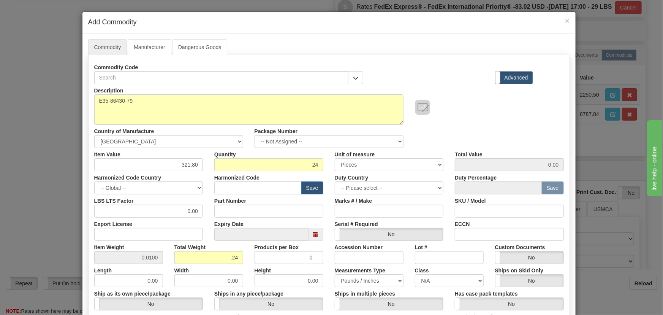
type input "7723.20"
click at [545, 128] on div "Description E35-86430-79 Country of Manufacture -- Unknown -- AFGHANISTAN ALAND…" at bounding box center [329, 116] width 481 height 64
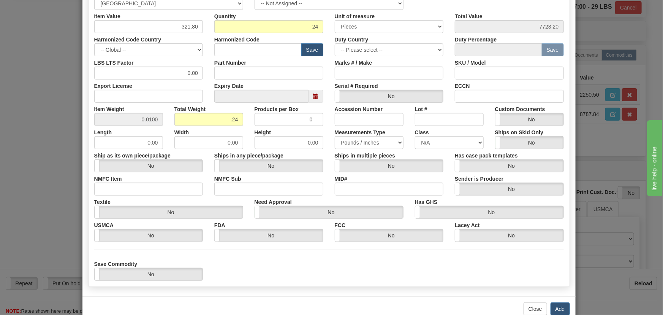
scroll to position [155, 0]
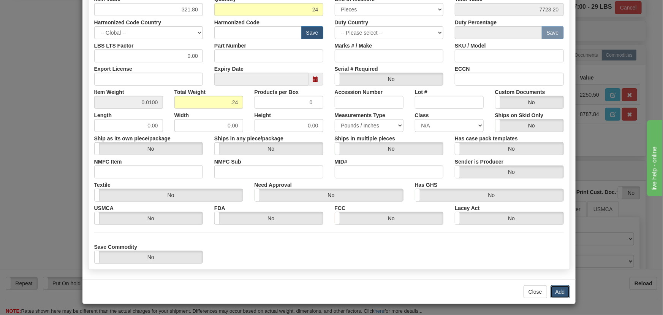
click at [556, 290] on button "Add" at bounding box center [559, 291] width 19 height 13
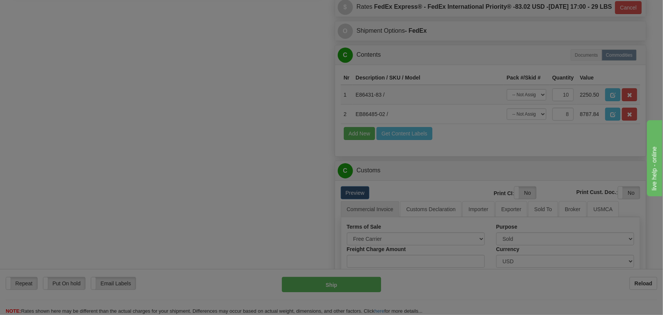
scroll to position [0, 0]
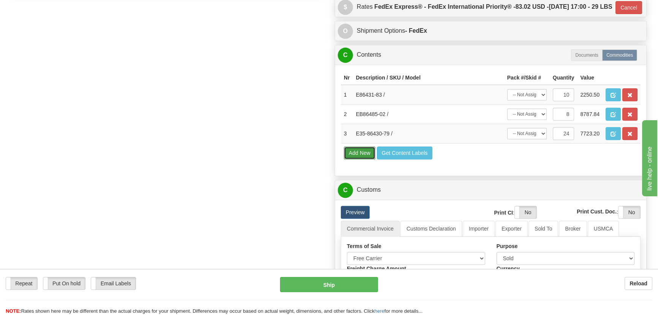
click at [357, 159] on button "Add New" at bounding box center [360, 152] width 32 height 13
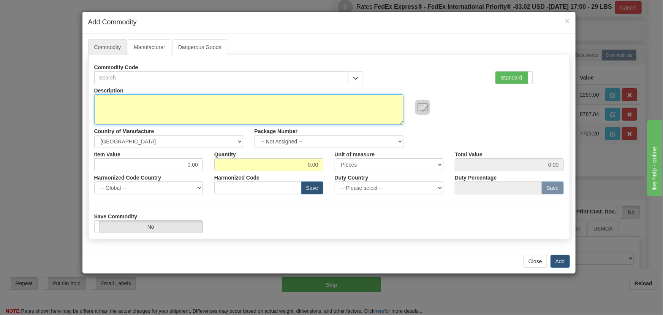
click at [286, 115] on textarea "Description" at bounding box center [248, 109] width 309 height 30
paste textarea "E35-86430-76"
type textarea "E35-86430-76"
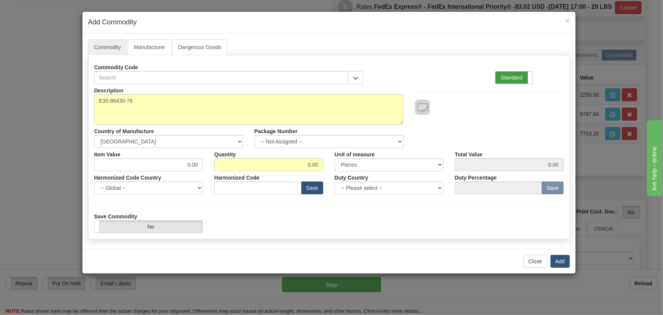
click at [514, 73] on label "Standard" at bounding box center [513, 77] width 37 height 12
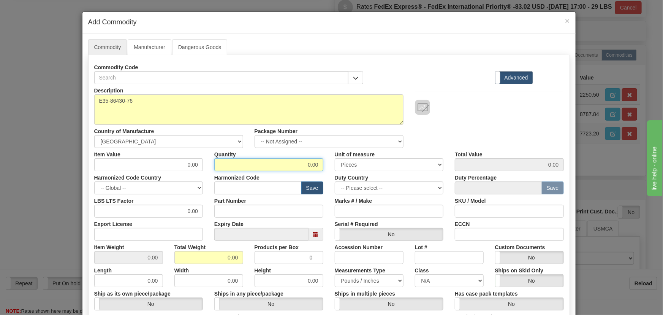
drag, startPoint x: 300, startPoint y: 163, endPoint x: 331, endPoint y: 167, distance: 31.1
click at [329, 167] on div "Item Value 0.00 Quantity 0.00 Unit of measure 3 Thousand Square Inches Adjustme…" at bounding box center [329, 159] width 481 height 23
type input "5"
drag, startPoint x: 236, startPoint y: 263, endPoint x: 245, endPoint y: 264, distance: 8.8
click at [245, 264] on div "Description E35-86430-76 Country of Manufacture -- Unknown -- AFGHANISTAN ALAND…" at bounding box center [328, 251] width 469 height 334
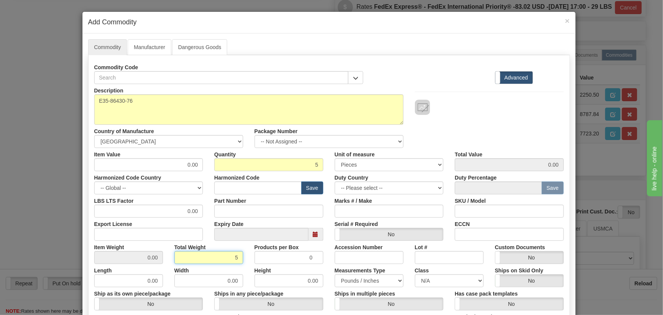
type input "5"
type input "1.0000"
drag, startPoint x: 183, startPoint y: 166, endPoint x: 201, endPoint y: 169, distance: 18.5
click at [201, 169] on div "Item Value 0.00" at bounding box center [149, 159] width 120 height 23
paste input "260,14"
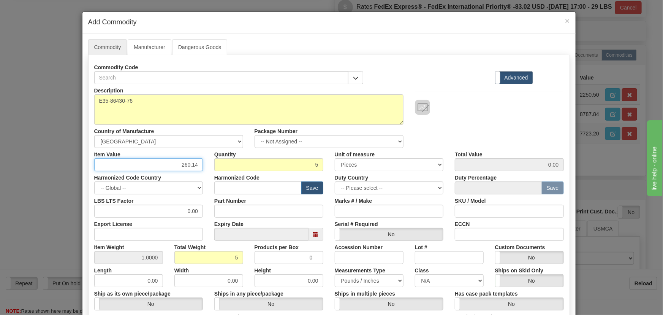
type input "260.14"
type input "1300.70"
click at [475, 129] on div "Description E35-86430-76 Country of Manufacture -- Unknown -- AFGHANISTAN ALAND…" at bounding box center [329, 116] width 481 height 64
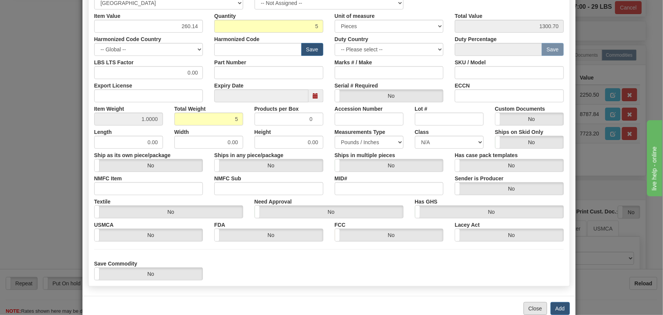
scroll to position [155, 0]
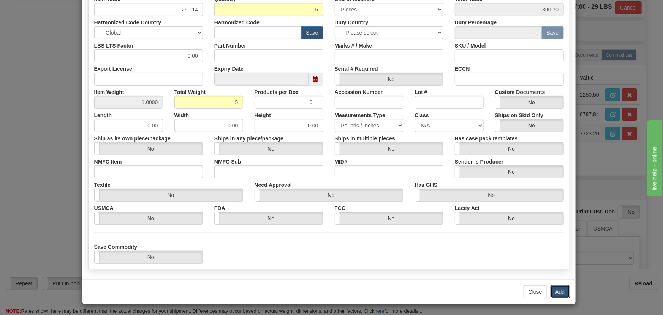
click at [556, 288] on button "Add" at bounding box center [559, 291] width 19 height 13
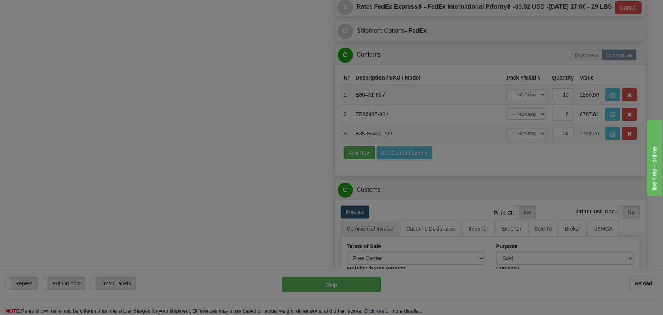
scroll to position [0, 0]
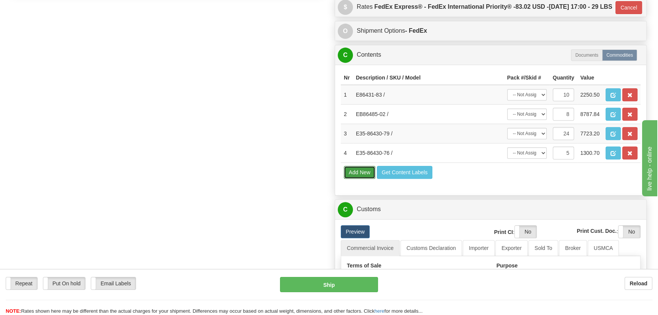
click at [364, 179] on button "Add New" at bounding box center [360, 172] width 32 height 13
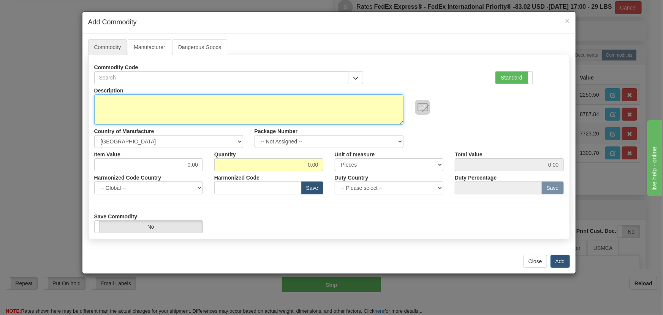
click at [316, 109] on textarea "Description" at bounding box center [248, 109] width 309 height 30
paste textarea "E35-86430-77"
type textarea "E35-86430-77"
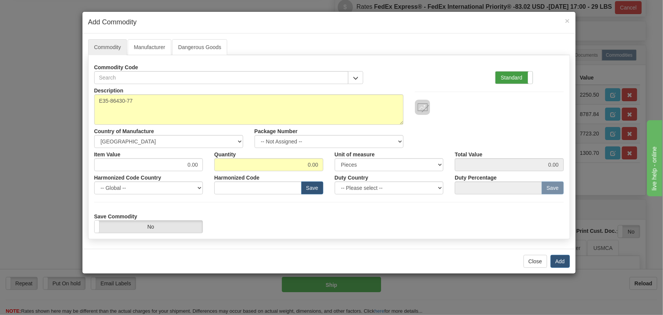
click at [524, 73] on label "Standard" at bounding box center [513, 77] width 37 height 12
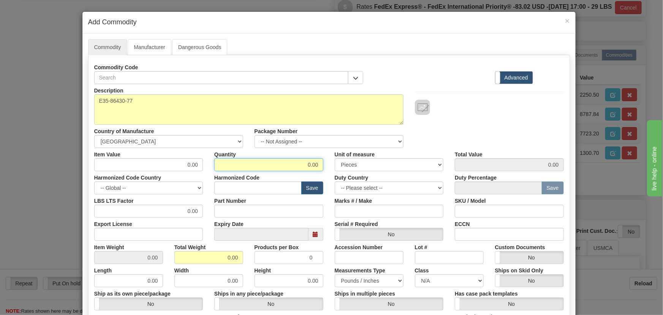
drag, startPoint x: 303, startPoint y: 163, endPoint x: 327, endPoint y: 169, distance: 24.6
click at [327, 169] on div "Item Value 0.00 Quantity 0.00 Unit of measure 3 Thousand Square Inches Adjustme…" at bounding box center [329, 159] width 481 height 23
type input "5"
drag, startPoint x: 241, startPoint y: 264, endPoint x: 247, endPoint y: 258, distance: 8.1
click at [247, 264] on div "Description E35-86430-77 Country of Manufacture -- Unknown -- AFGHANISTAN ALAND…" at bounding box center [328, 251] width 469 height 334
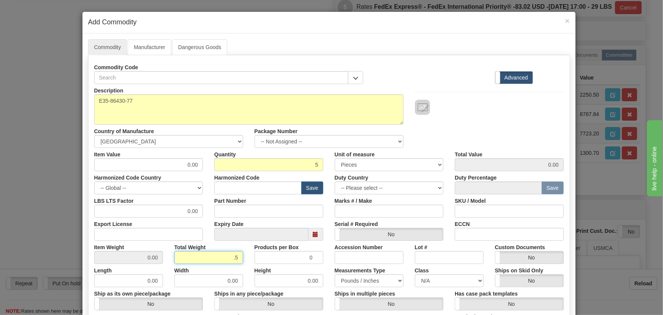
type input ".5"
type input "0.1000"
drag, startPoint x: 194, startPoint y: 166, endPoint x: 208, endPoint y: 174, distance: 15.9
click at [217, 172] on div "Description E35-86430-77 Country of Manufacture -- Unknown -- AFGHANISTAN ALAND…" at bounding box center [328, 251] width 469 height 334
paste input "257,53"
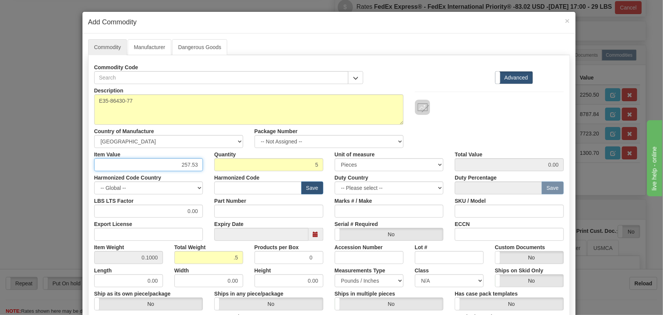
type input "257.53"
type input "1287.65"
click at [488, 114] on div "Description E35-86430-77 Country of Manufacture -- Unknown -- AFGHANISTAN ALAND…" at bounding box center [329, 116] width 481 height 64
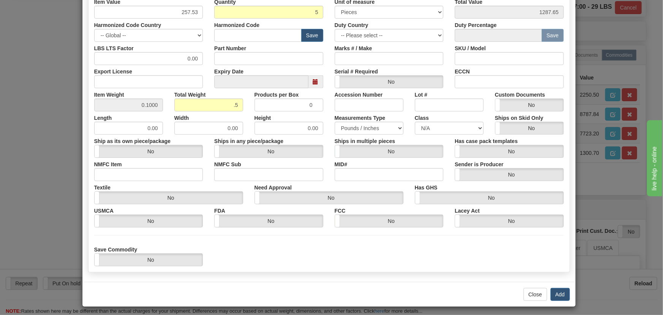
scroll to position [155, 0]
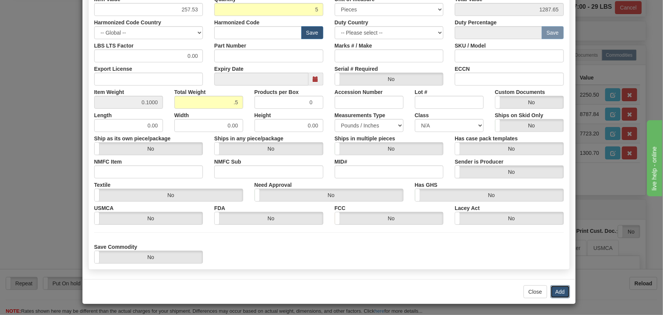
click at [562, 289] on button "Add" at bounding box center [559, 291] width 19 height 13
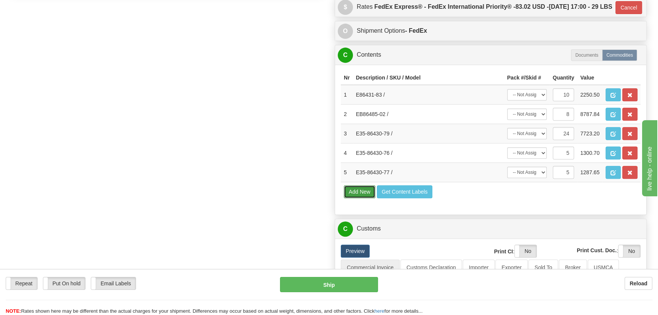
click at [364, 198] on button "Add New" at bounding box center [360, 191] width 32 height 13
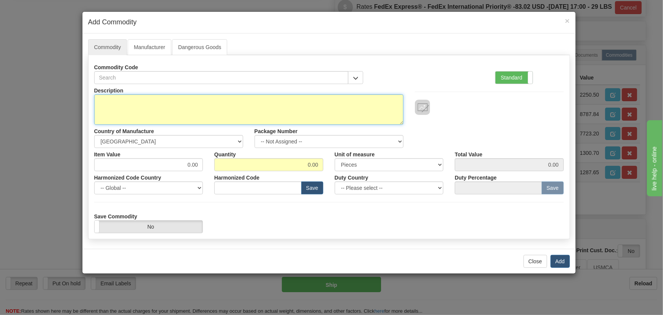
click at [248, 106] on textarea "Description" at bounding box center [248, 109] width 309 height 30
paste textarea "EB86419-01/AA"
type textarea "EB86419-01/AA"
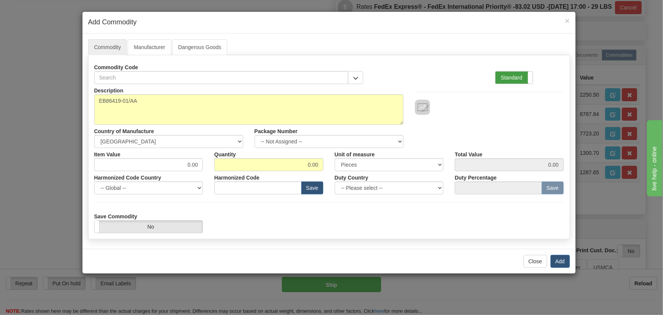
click at [519, 79] on label "Standard" at bounding box center [513, 77] width 37 height 12
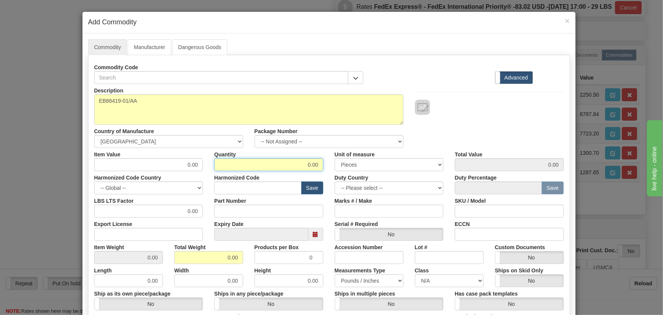
click at [321, 171] on div "Description EB86419-01/AA Country of Manufacture -- Unknown -- AFGHANISTAN ALAN…" at bounding box center [328, 251] width 469 height 334
type input "6"
drag, startPoint x: 223, startPoint y: 256, endPoint x: 241, endPoint y: 257, distance: 17.5
click at [240, 258] on input "0.00" at bounding box center [208, 257] width 69 height 13
type input ".6"
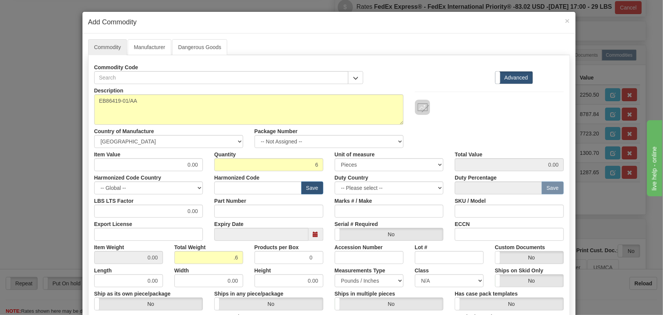
type input "0.1000"
drag, startPoint x: 193, startPoint y: 167, endPoint x: 210, endPoint y: 171, distance: 17.5
click at [210, 171] on div "Description EB86419-01/AA Country of Manufacture -- Unknown -- AFGHANISTAN ALAN…" at bounding box center [328, 251] width 469 height 334
paste input "4.784,23"
type input "4784.23"
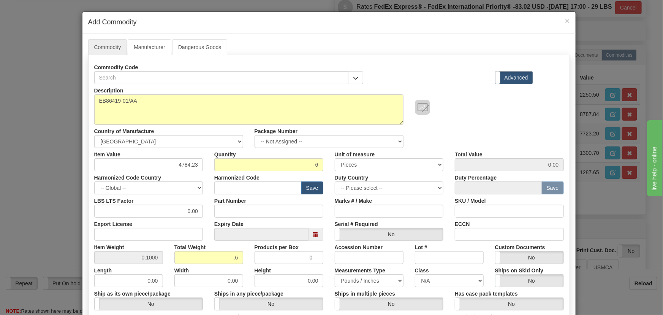
type input "28705.38"
click at [478, 112] on div at bounding box center [489, 107] width 149 height 15
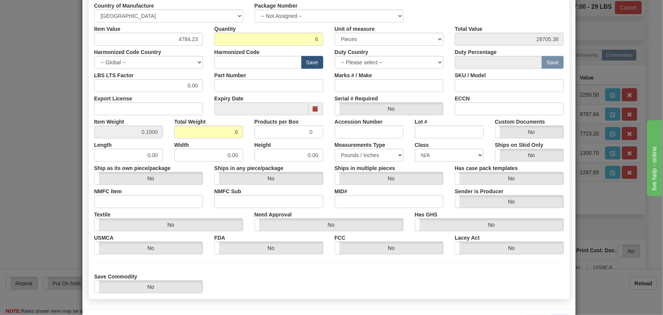
scroll to position [138, 0]
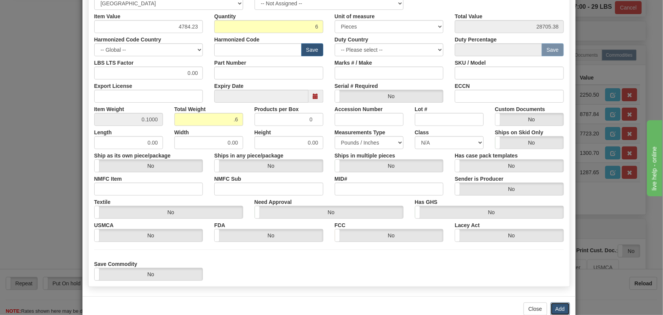
click at [557, 305] on button "Add" at bounding box center [559, 308] width 19 height 13
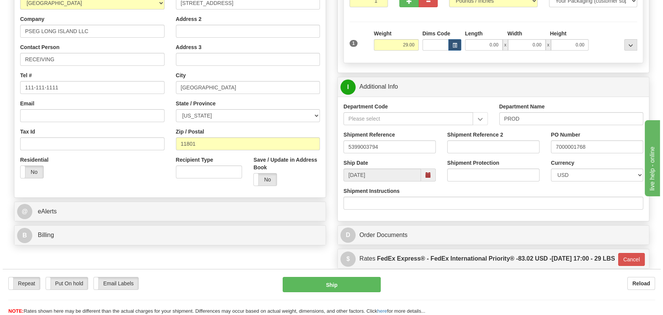
scroll to position [116, 0]
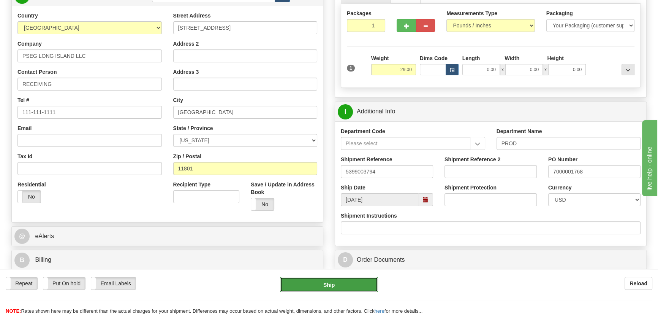
click at [344, 278] on button "Ship" at bounding box center [329, 284] width 98 height 15
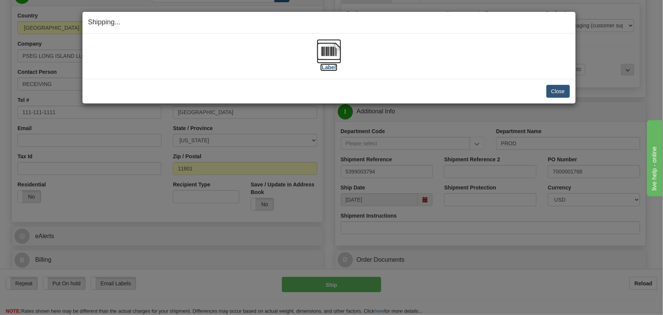
click at [323, 49] on img at bounding box center [329, 51] width 24 height 24
click at [553, 95] on button "Close" at bounding box center [558, 91] width 24 height 13
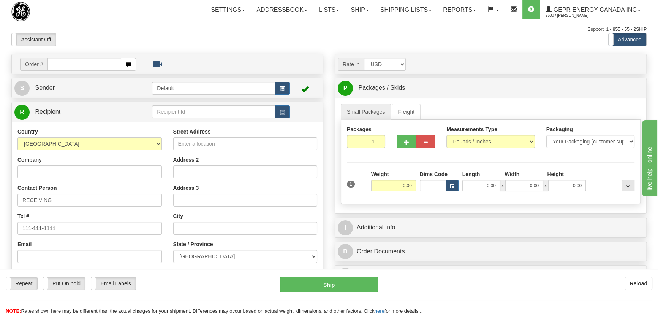
click at [335, 38] on div "Assistant On Assistant Off Do a return Do a return Previous Next Standard Advan…" at bounding box center [329, 39] width 646 height 13
drag, startPoint x: 379, startPoint y: 177, endPoint x: 554, endPoint y: 43, distance: 220.2
click at [554, 43] on div "Assistant On Assistant Off Do a return Do a return Previous Next Standard Advan…" at bounding box center [329, 39] width 646 height 13
